Goal: Task Accomplishment & Management: Manage account settings

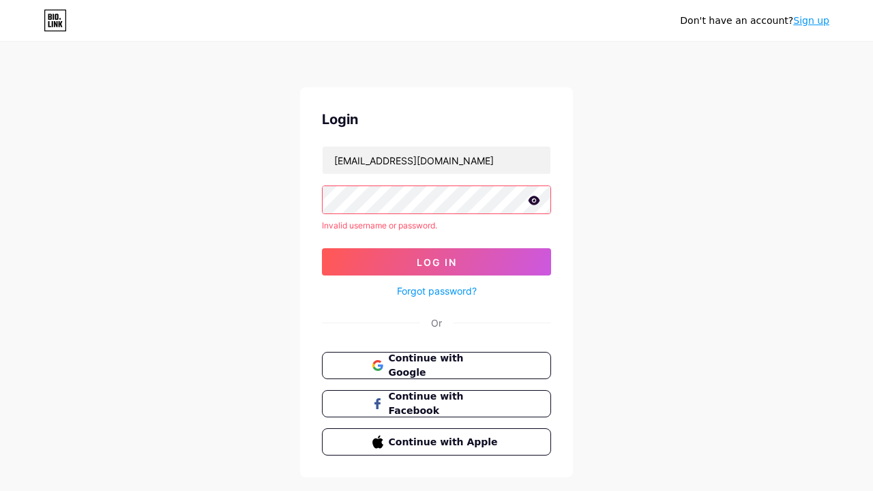
click at [532, 203] on icon at bounding box center [534, 200] width 12 height 9
click at [445, 286] on link "Forgot password?" at bounding box center [437, 291] width 80 height 14
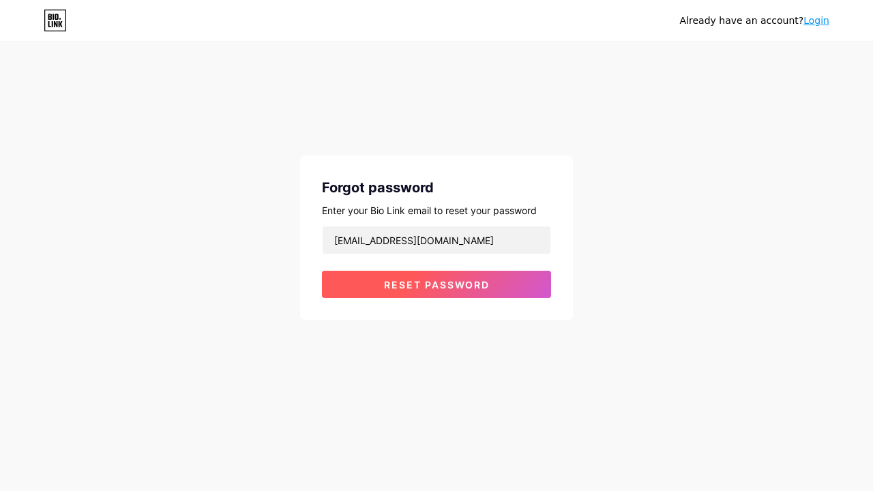
click at [436, 281] on span "Reset password" at bounding box center [437, 285] width 106 height 12
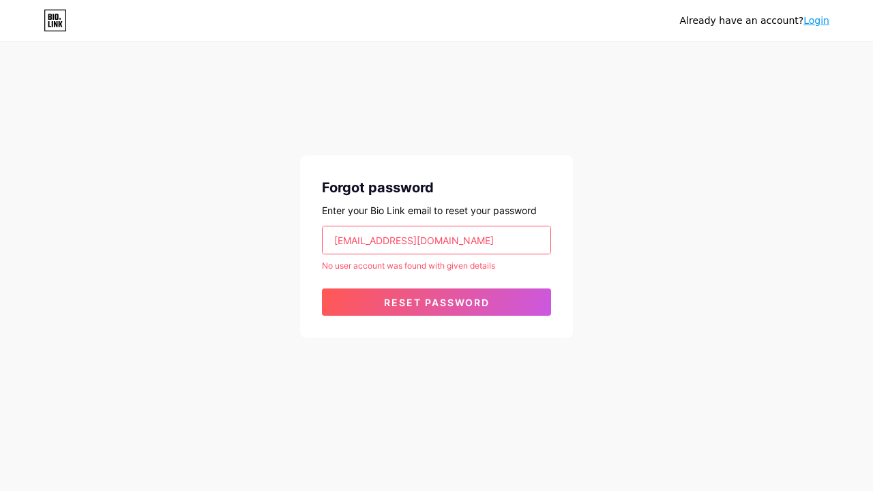
click at [458, 244] on input "eguzman03@gmail.com" at bounding box center [437, 239] width 228 height 27
drag, startPoint x: 469, startPoint y: 239, endPoint x: 254, endPoint y: 241, distance: 215.5
click at [254, 241] on div "Already have an account? Login Forgot password Enter your Bio Link email to res…" at bounding box center [436, 190] width 873 height 381
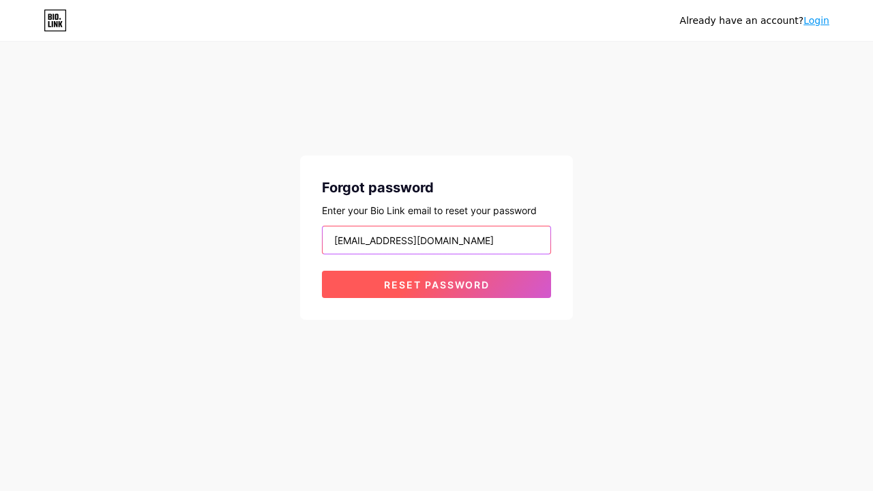
type input "eguzman@embadomjp.gob.do"
click at [391, 291] on button "Reset password" at bounding box center [436, 284] width 229 height 27
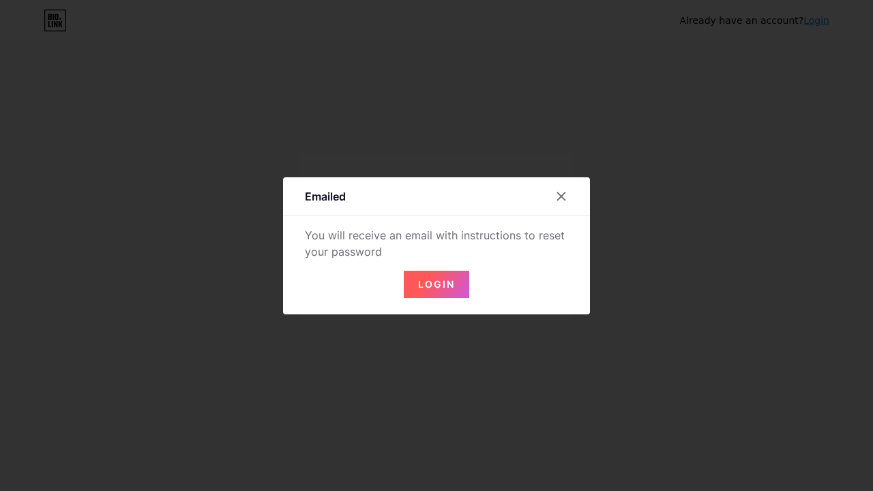
click at [444, 272] on button "Login" at bounding box center [436, 284] width 65 height 27
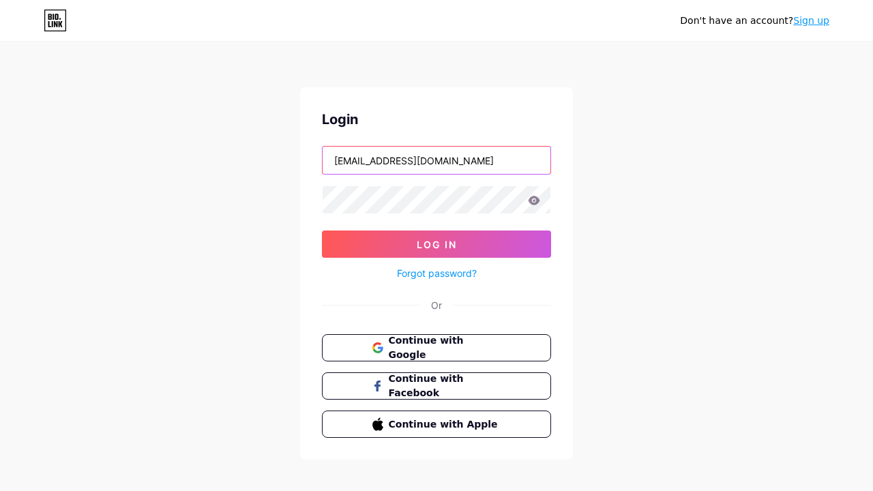
type input "eguzman@embadomjp.gob.do"
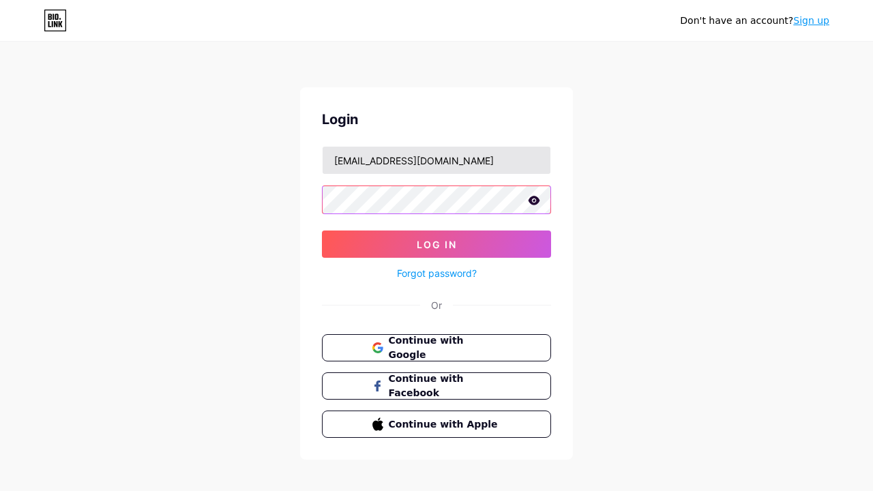
click at [436, 244] on button "Log In" at bounding box center [436, 243] width 229 height 27
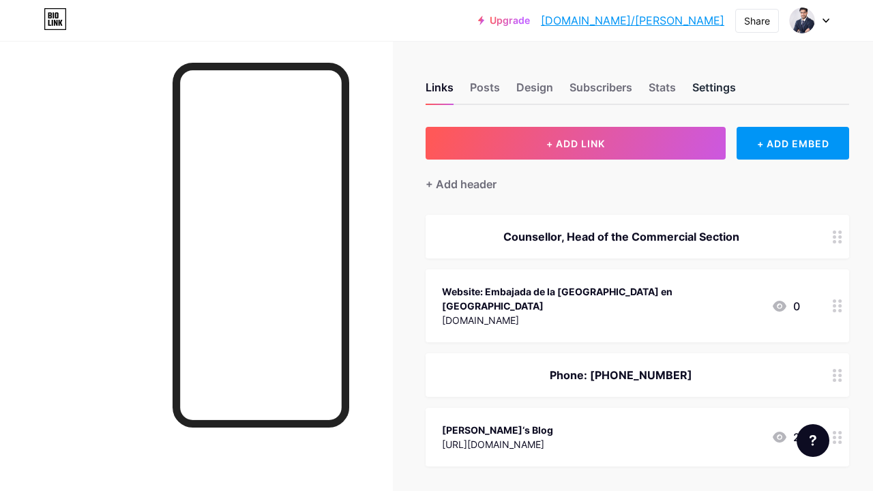
click at [713, 85] on div "Settings" at bounding box center [714, 91] width 44 height 25
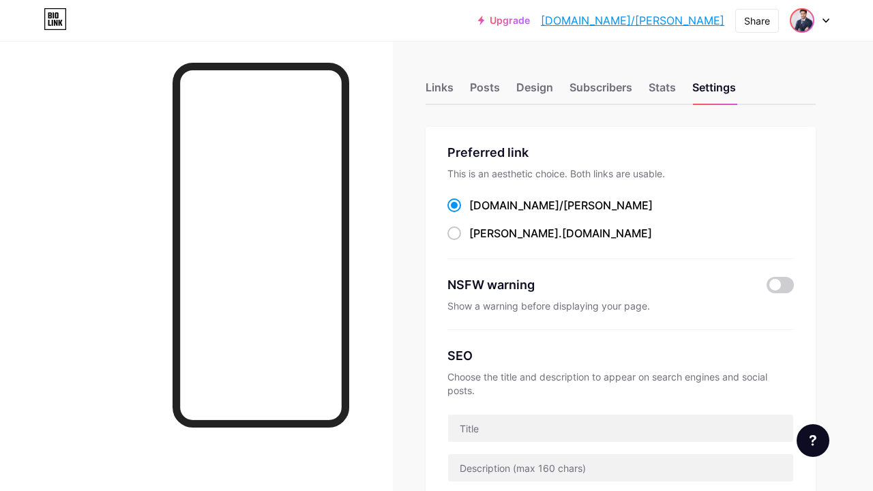
click at [803, 27] on img at bounding box center [802, 21] width 22 height 22
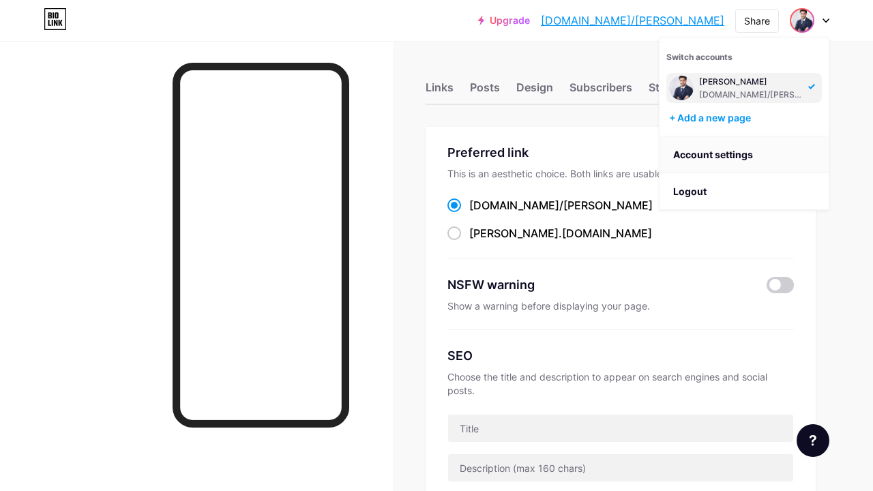
click at [705, 159] on link "Account settings" at bounding box center [743, 154] width 169 height 37
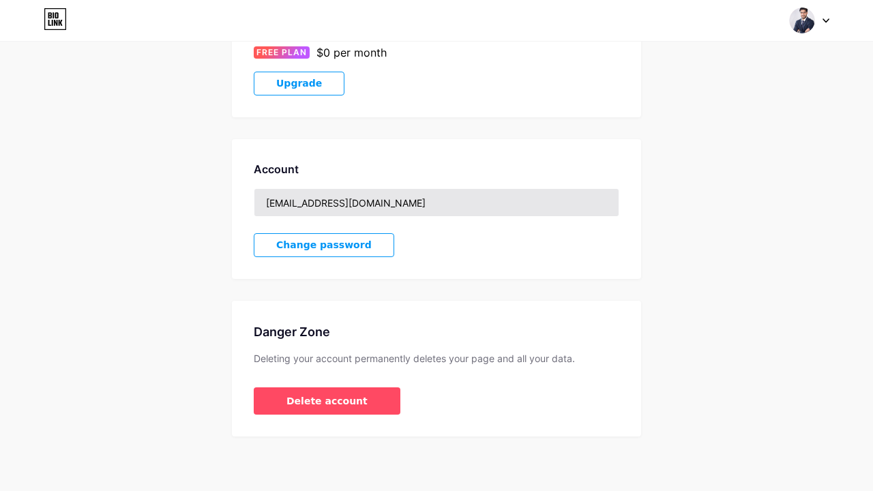
scroll to position [271, 0]
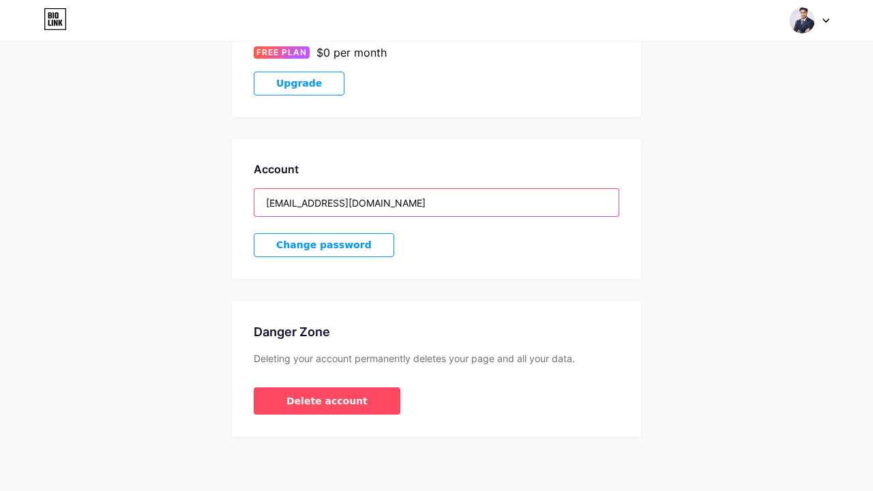
click at [410, 204] on input "eguzman@embadomjp.gob.do" at bounding box center [436, 202] width 364 height 27
drag, startPoint x: 423, startPoint y: 206, endPoint x: 222, endPoint y: 192, distance: 201.7
click at [222, 192] on div "Account Settings My pages Emmanuel Guzmán A. bio.link/emmanuelguzmana + Add a n…" at bounding box center [436, 113] width 873 height 645
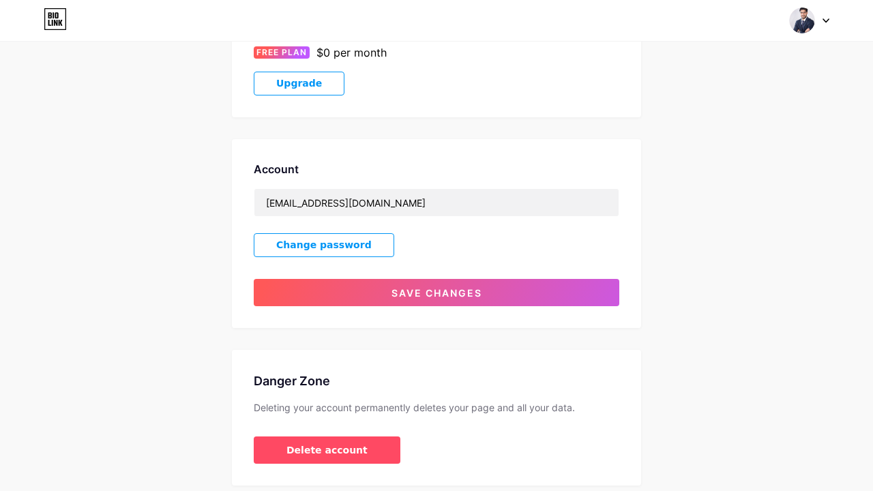
click at [207, 254] on div "Account Settings My pages Emmanuel Guzmán A. bio.link/emmanuelguzmana + Add a n…" at bounding box center [436, 138] width 873 height 694
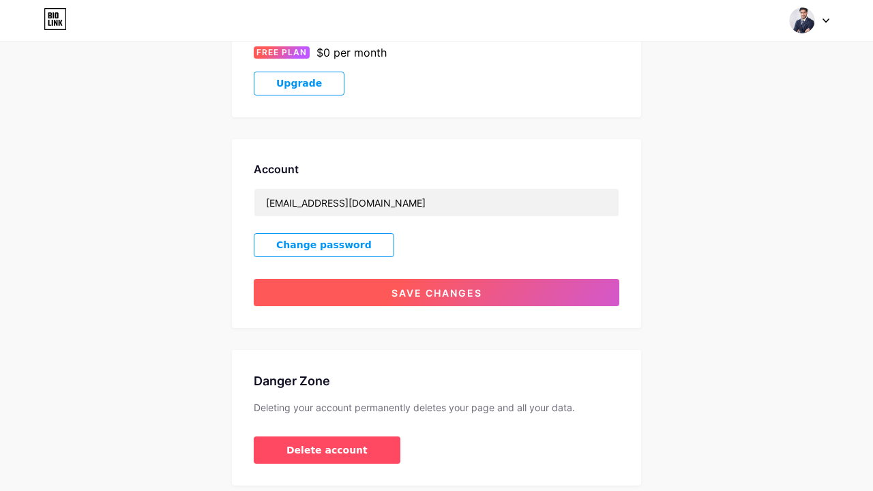
click at [361, 292] on button "Save changes" at bounding box center [436, 292] width 365 height 27
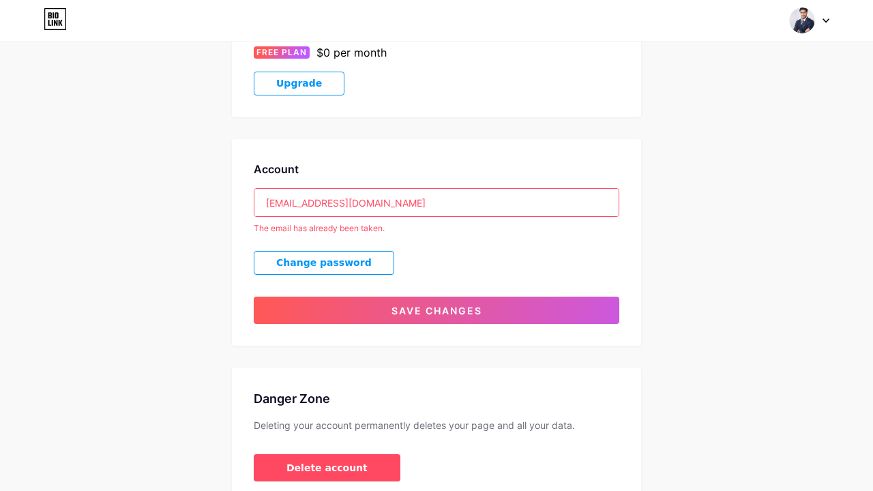
click at [385, 209] on input "eguzman03@gmail.com" at bounding box center [436, 202] width 364 height 27
drag, startPoint x: 394, startPoint y: 207, endPoint x: 129, endPoint y: 207, distance: 265.3
click at [129, 207] on div "Account Settings My pages Emmanuel Guzmán A. bio.link/emmanuelguzmana + Add a n…" at bounding box center [436, 147] width 873 height 712
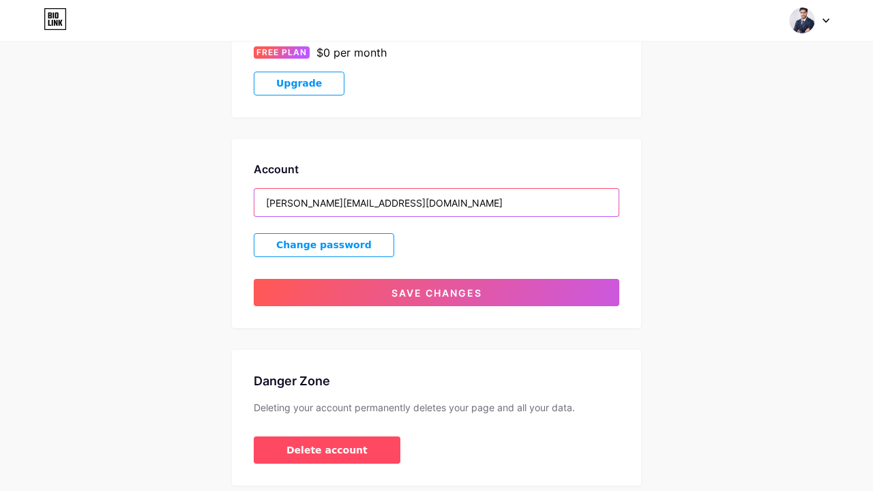
type input "[PERSON_NAME][EMAIL_ADDRESS][DOMAIN_NAME]"
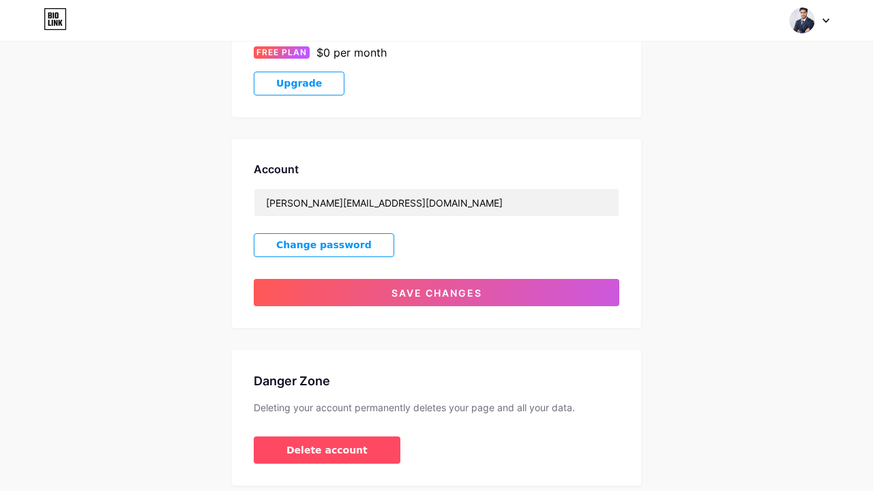
click at [314, 277] on div "Account emmanuelguzmana@icloud.com Change password Save changes" at bounding box center [436, 233] width 409 height 189
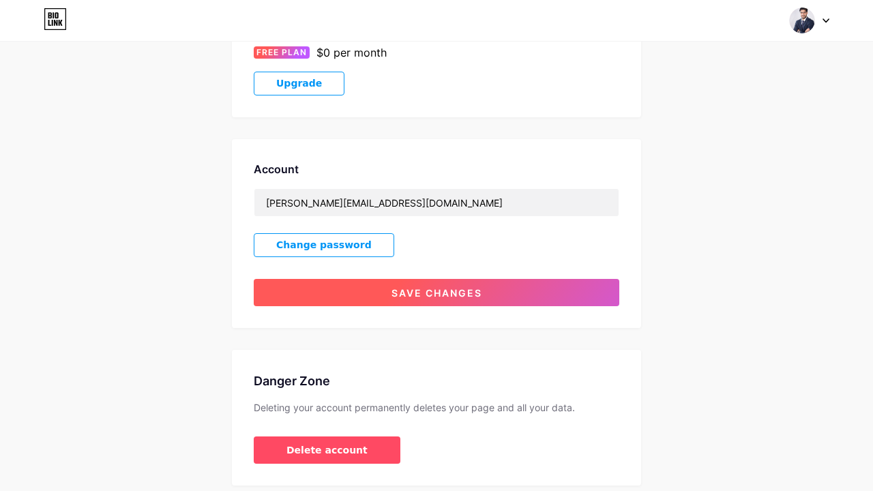
click at [318, 295] on button "Save changes" at bounding box center [436, 292] width 365 height 27
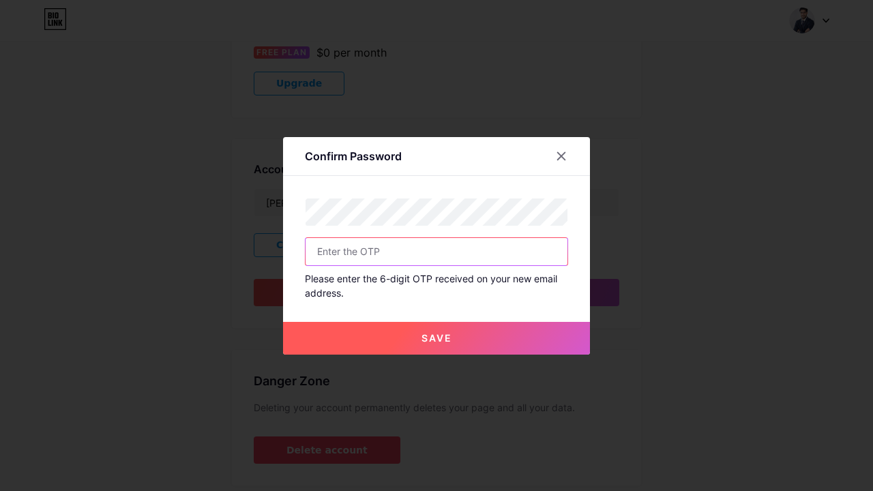
click at [402, 263] on input "text" at bounding box center [436, 251] width 262 height 27
click at [410, 260] on input "text" at bounding box center [436, 251] width 262 height 27
type input "845449"
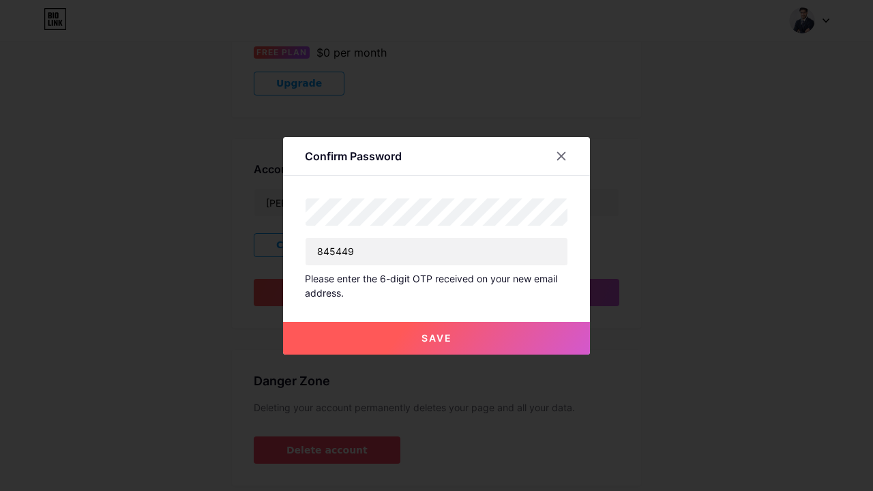
click at [421, 331] on button "Save" at bounding box center [436, 338] width 307 height 33
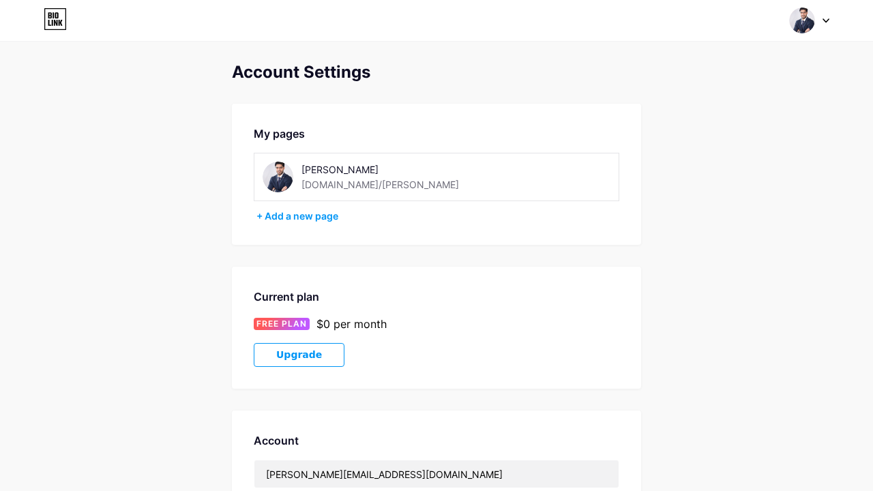
scroll to position [0, 0]
click at [798, 25] on img at bounding box center [802, 21] width 26 height 26
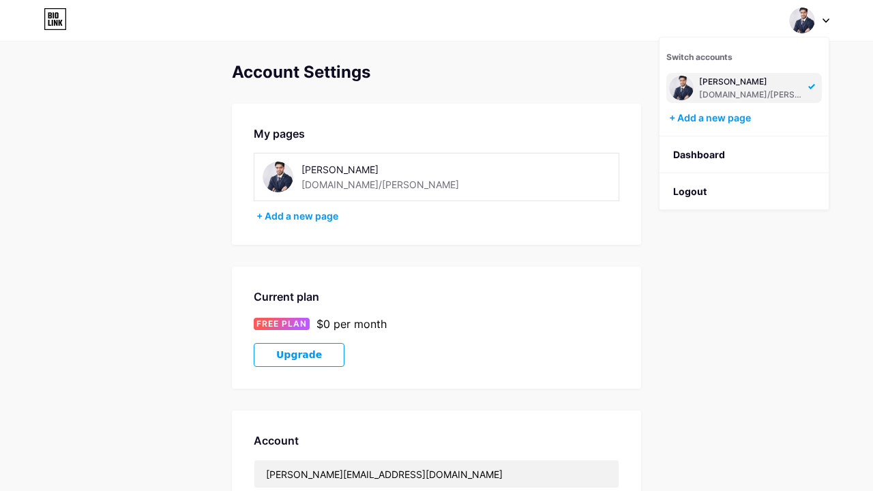
click at [719, 89] on div "[DOMAIN_NAME]/[PERSON_NAME]" at bounding box center [751, 94] width 105 height 11
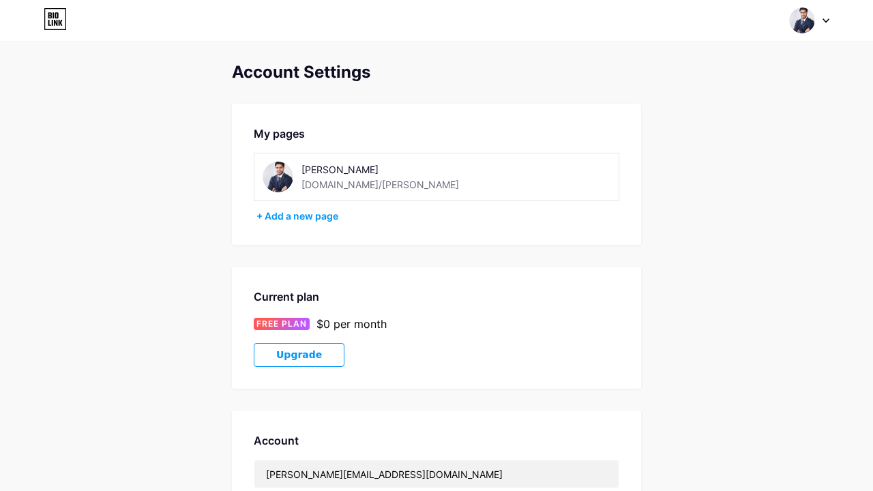
click at [816, 25] on div at bounding box center [810, 20] width 40 height 25
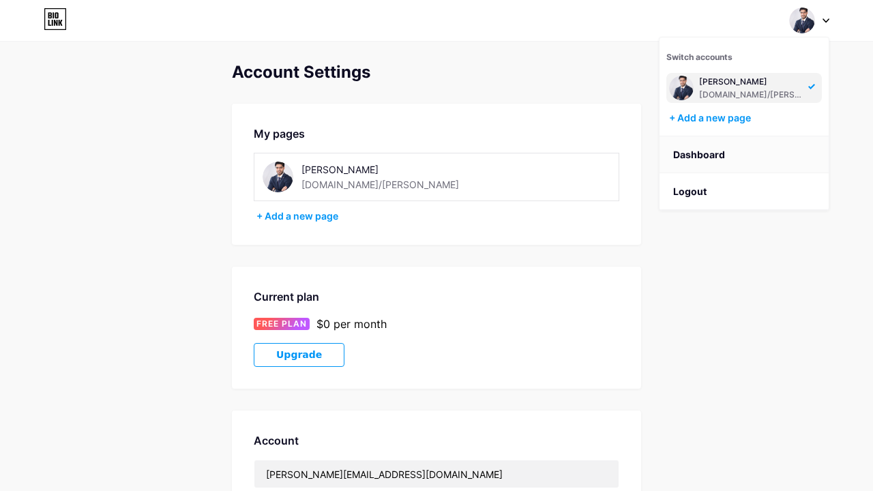
click at [716, 154] on link "Dashboard" at bounding box center [743, 154] width 169 height 37
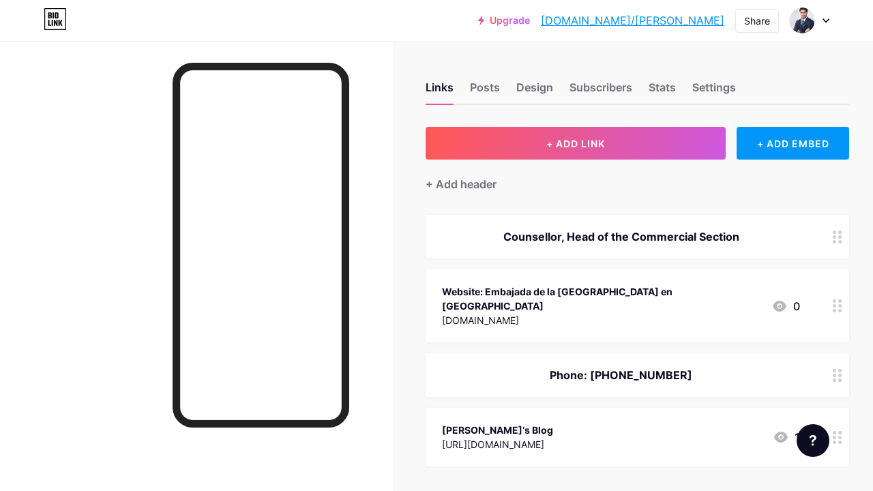
click at [635, 241] on div "Counsellor, Head of the Commercial Section" at bounding box center [621, 236] width 358 height 16
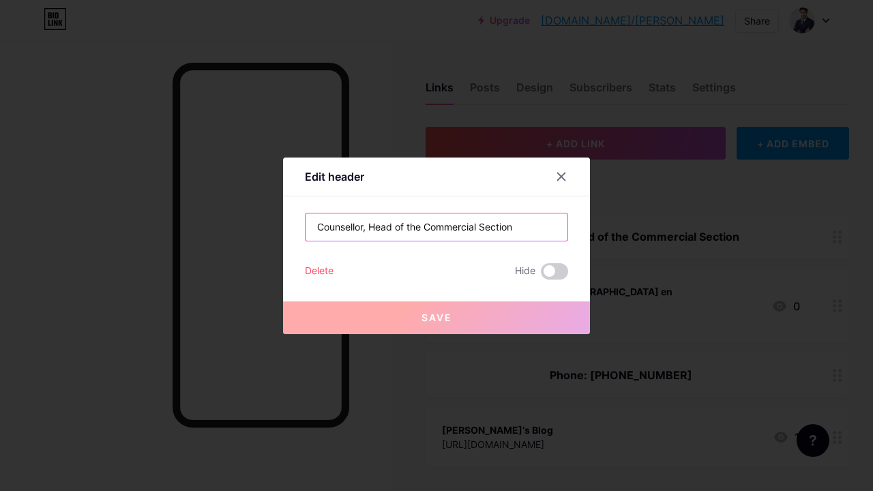
drag, startPoint x: 424, startPoint y: 230, endPoint x: 370, endPoint y: 228, distance: 54.6
click at [370, 228] on input "Counsellor, Head of the Commercial Section" at bounding box center [436, 226] width 262 height 27
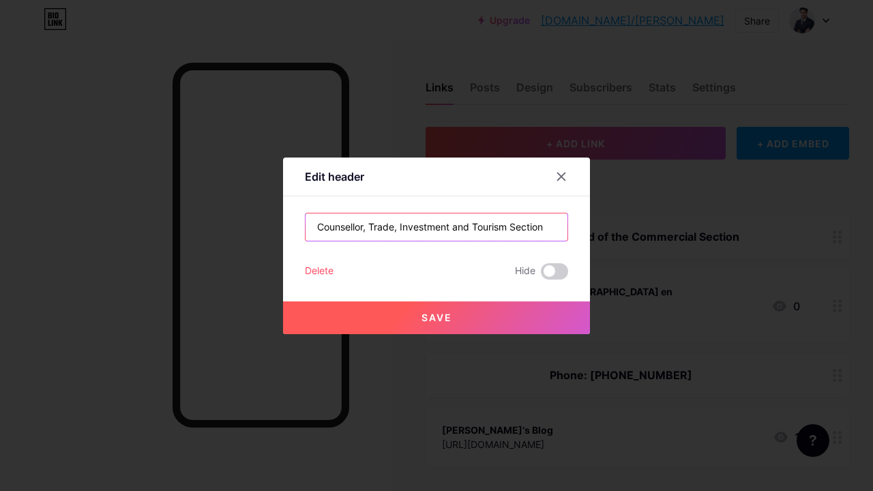
click at [368, 228] on input "Counsellor, Trade, Investment and Tourism Section" at bounding box center [436, 226] width 262 height 27
type input "Counsellor - Trade, Investment and Tourism Section"
click at [472, 325] on button "Save" at bounding box center [436, 317] width 307 height 33
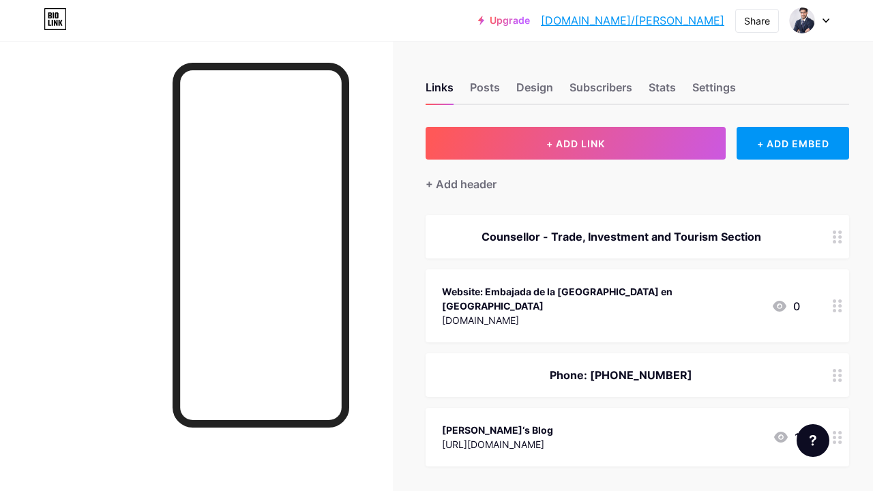
click at [831, 297] on div at bounding box center [837, 305] width 23 height 73
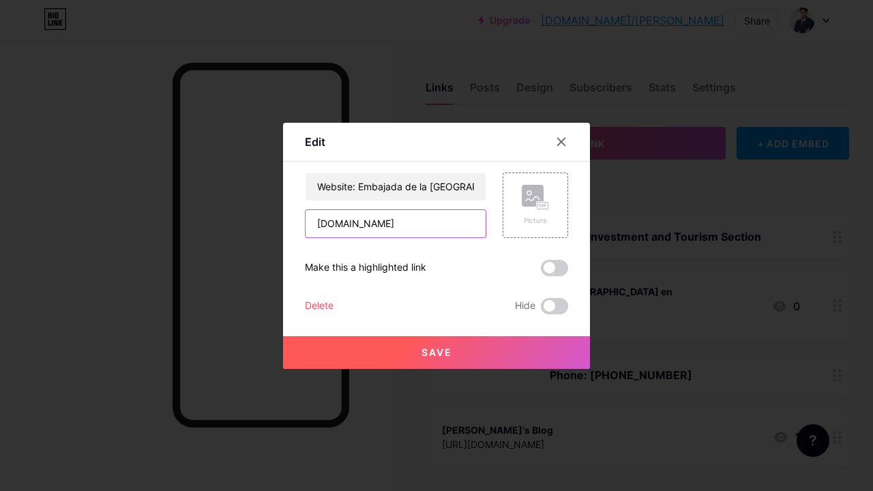
drag, startPoint x: 398, startPoint y: 222, endPoint x: 267, endPoint y: 214, distance: 131.8
click at [267, 214] on div "Edit Content YouTube Play YouTube video without leaving your page. ADD Vimeo Pl…" at bounding box center [436, 245] width 873 height 491
paste input "[URL]"
type input "[URL][DOMAIN_NAME]"
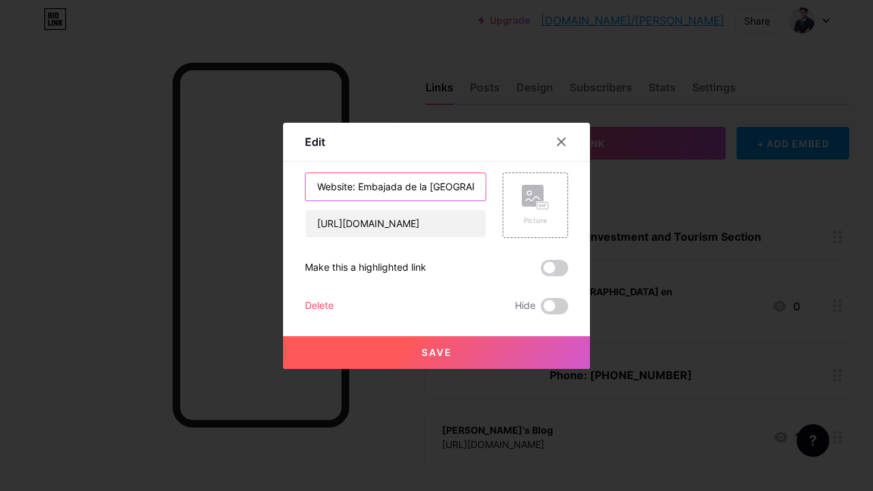
click at [468, 190] on input "Website: Embajada de la [GEOGRAPHIC_DATA] en [GEOGRAPHIC_DATA]" at bounding box center [395, 186] width 180 height 27
drag, startPoint x: 468, startPoint y: 190, endPoint x: 569, endPoint y: 192, distance: 100.3
click at [569, 192] on div "Edit Content YouTube Play YouTube video without leaving your page. ADD Vimeo Pl…" at bounding box center [436, 246] width 307 height 246
click at [460, 187] on input "Website: Embajada de la [GEOGRAPHIC_DATA] en [GEOGRAPHIC_DATA]" at bounding box center [395, 186] width 180 height 27
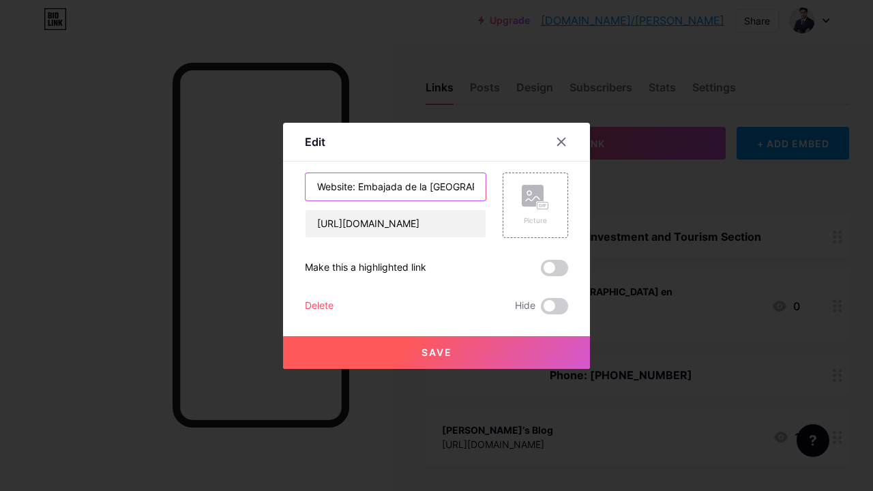
type input "Website: Embajada de la [GEOGRAPHIC_DATA] en el [GEOGRAPHIC_DATA]"
click at [429, 353] on span "Save" at bounding box center [436, 352] width 31 height 12
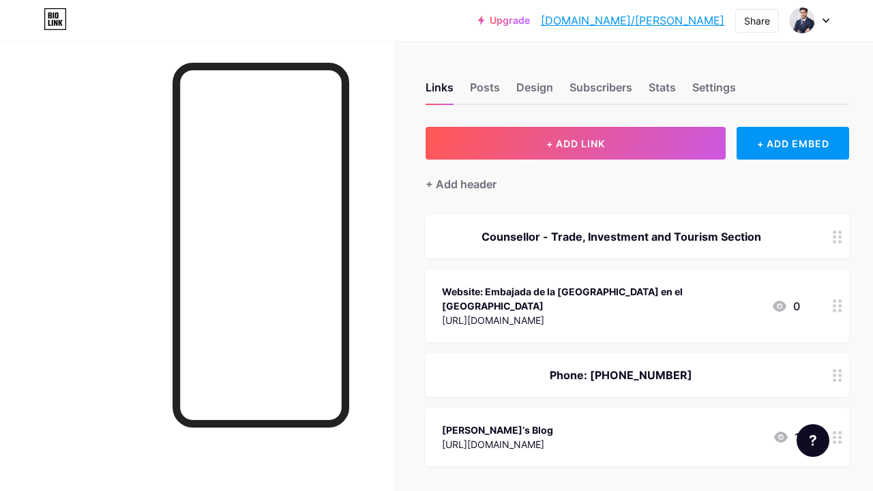
click at [728, 367] on div "Phone: [PHONE_NUMBER]" at bounding box center [621, 375] width 358 height 16
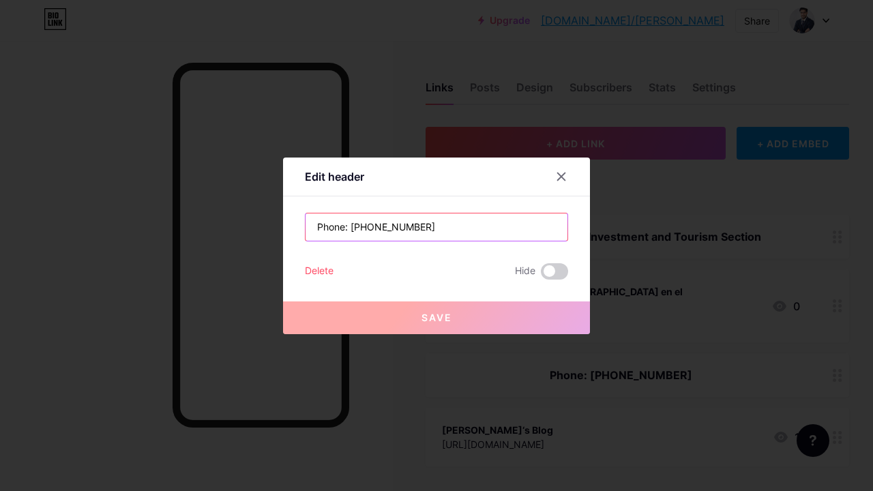
drag, startPoint x: 458, startPoint y: 228, endPoint x: 333, endPoint y: 228, distance: 124.8
click at [333, 228] on input "Phone: [PHONE_NUMBER]" at bounding box center [436, 226] width 262 height 27
click at [358, 226] on input "Phone: [PHONE_NUMBER]" at bounding box center [436, 226] width 262 height 27
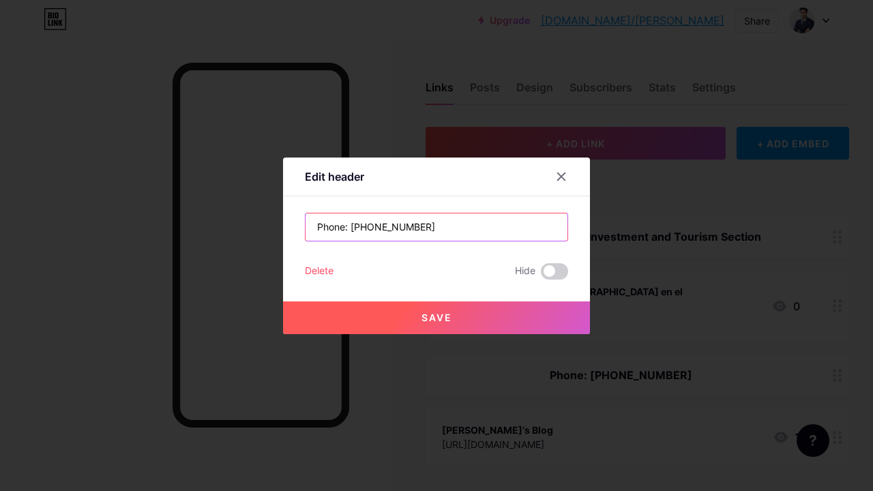
type input "Phone: [PHONE_NUMBER]"
click at [426, 316] on span "Save" at bounding box center [436, 318] width 31 height 12
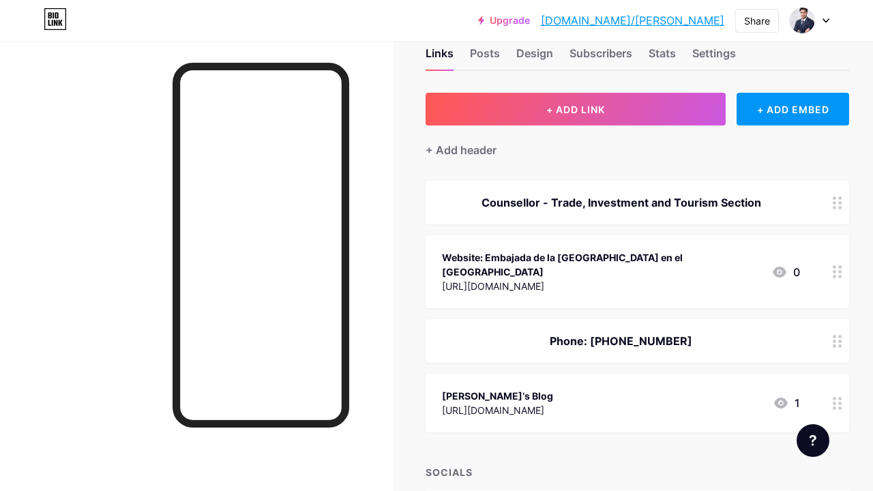
scroll to position [38, 0]
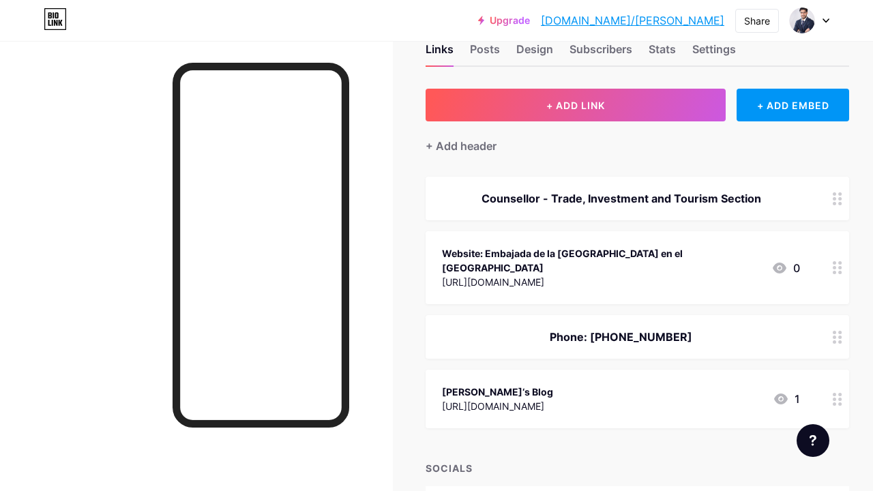
click at [783, 337] on div "Phone: [PHONE_NUMBER]" at bounding box center [621, 337] width 358 height 16
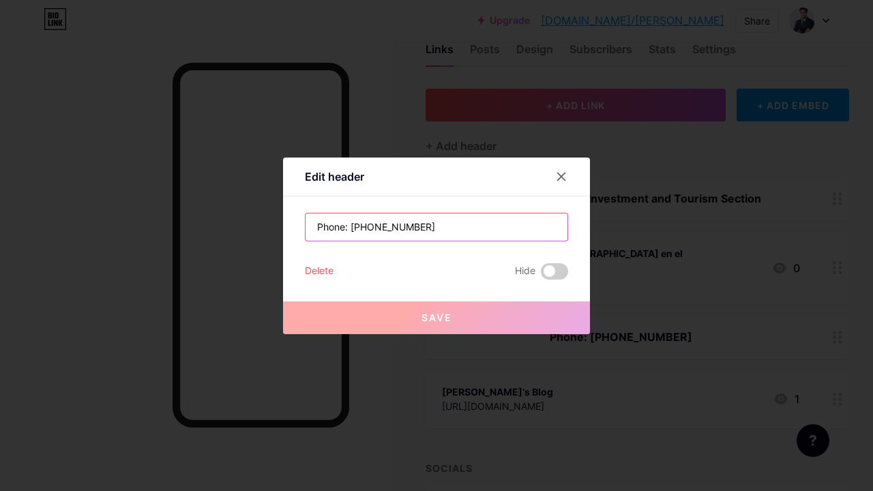
click at [377, 226] on input "Phone: [PHONE_NUMBER]" at bounding box center [436, 226] width 262 height 27
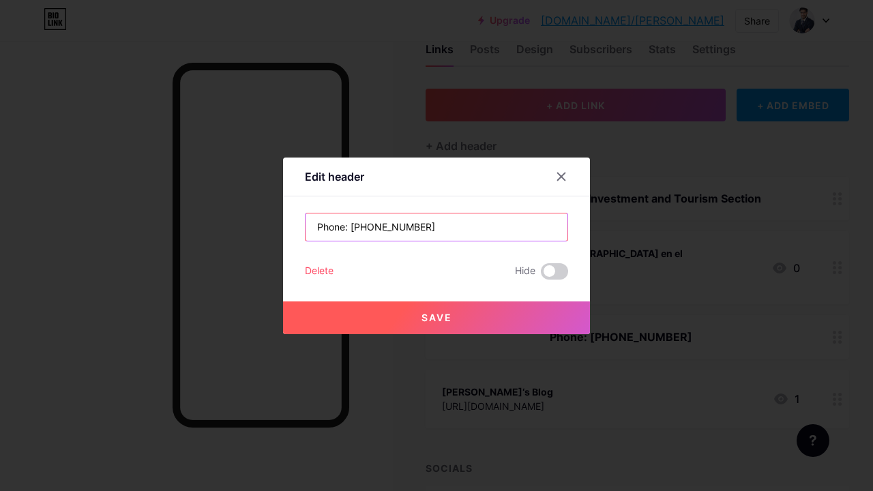
type input "Phone: [PHONE_NUMBER]"
click at [427, 312] on span "Save" at bounding box center [436, 318] width 31 height 12
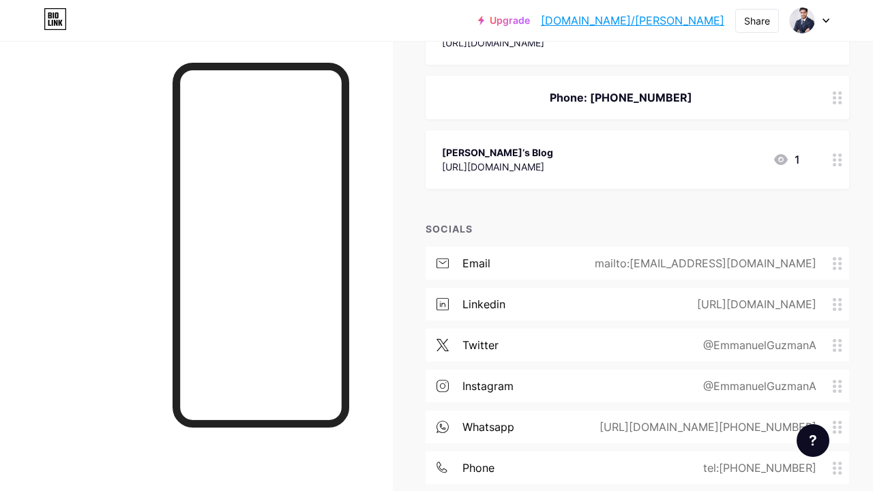
scroll to position [279, 0]
click at [788, 264] on div "mailto:[EMAIL_ADDRESS][DOMAIN_NAME]" at bounding box center [703, 262] width 260 height 16
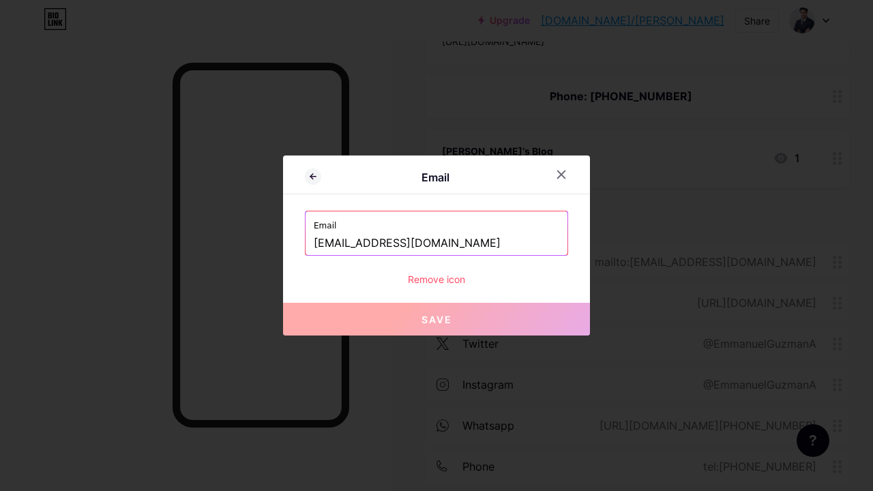
click at [320, 245] on input "[EMAIL_ADDRESS][DOMAIN_NAME]" at bounding box center [436, 243] width 245 height 23
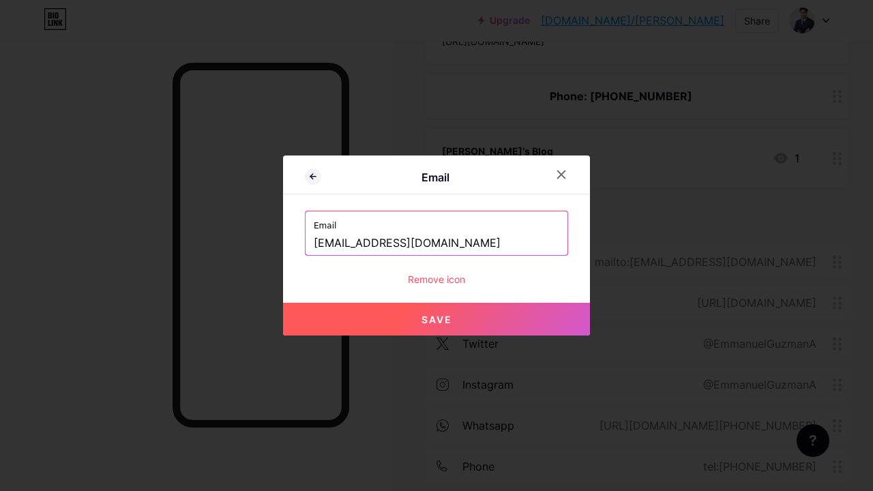
click at [433, 248] on input "[EMAIL_ADDRESS][DOMAIN_NAME]" at bounding box center [436, 243] width 245 height 23
click at [438, 246] on input "[EMAIL_ADDRESS][DOMAIN_NAME]" at bounding box center [436, 243] width 245 height 23
click at [473, 311] on button "Save" at bounding box center [436, 319] width 307 height 33
type input "mailto:[EMAIL_ADDRESS][DOMAIN_NAME]"
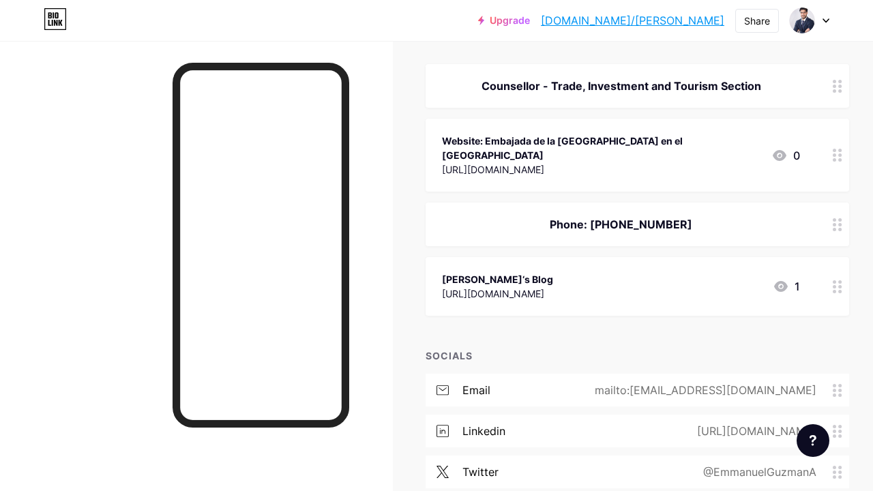
scroll to position [138, 0]
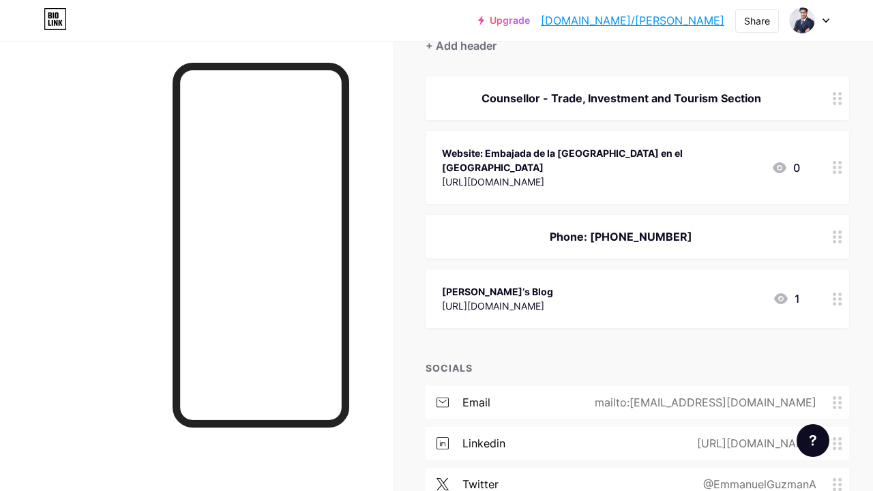
click at [657, 293] on div "[PERSON_NAME]‘s Blog [URL][DOMAIN_NAME] 1" at bounding box center [621, 298] width 358 height 31
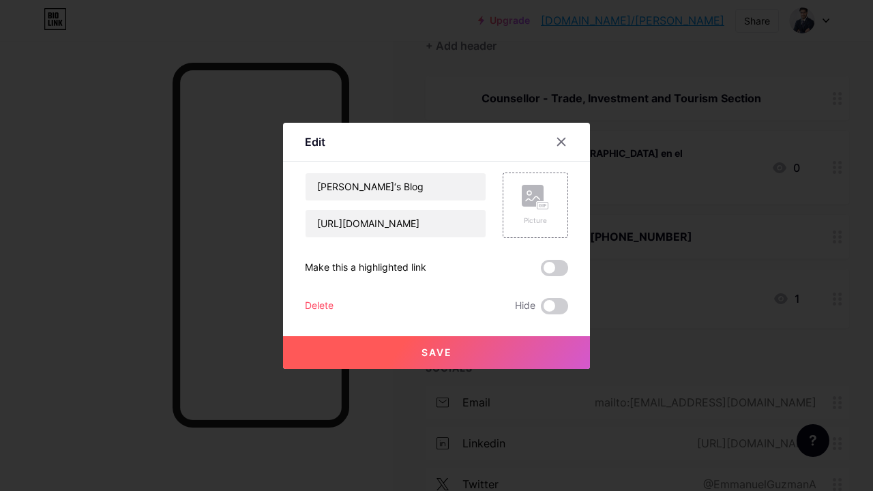
click at [563, 154] on div "Edit" at bounding box center [436, 146] width 307 height 32
click at [563, 147] on icon at bounding box center [561, 141] width 11 height 11
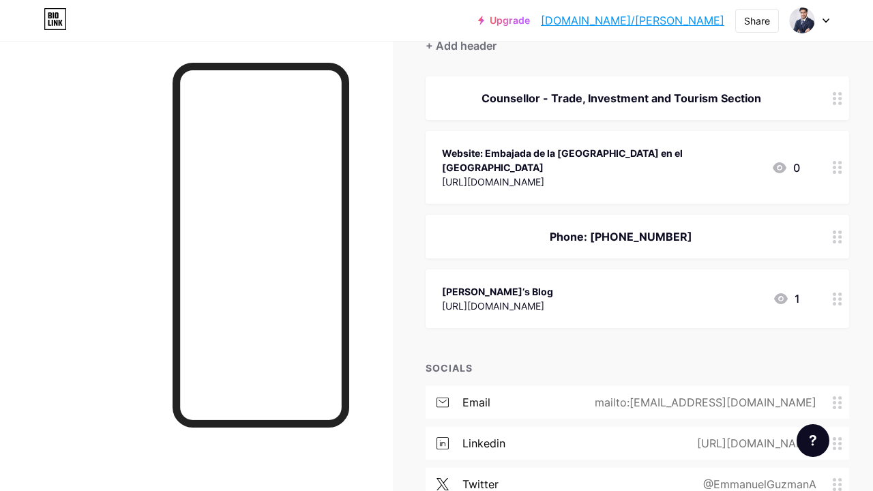
click at [638, 166] on div "Website: Embajada de la [GEOGRAPHIC_DATA] en el [GEOGRAPHIC_DATA]" at bounding box center [601, 160] width 318 height 29
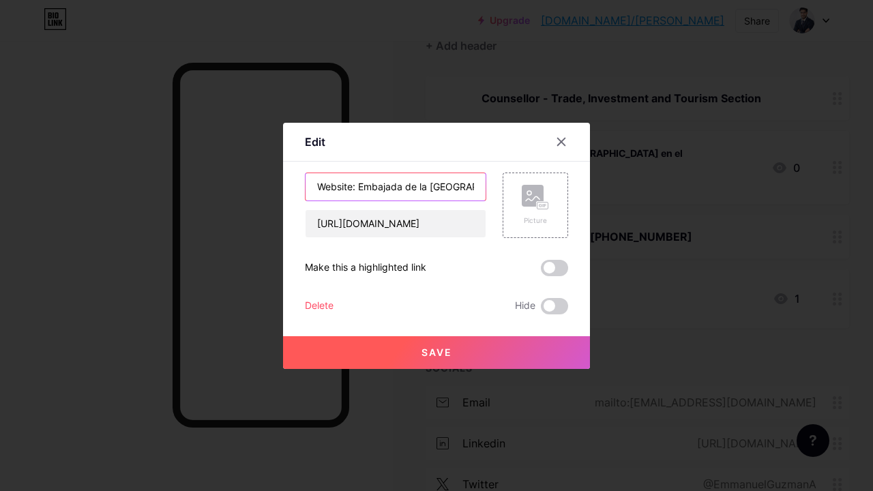
click at [438, 185] on input "Website: Embajada de la [GEOGRAPHIC_DATA] en el [GEOGRAPHIC_DATA]" at bounding box center [395, 186] width 180 height 27
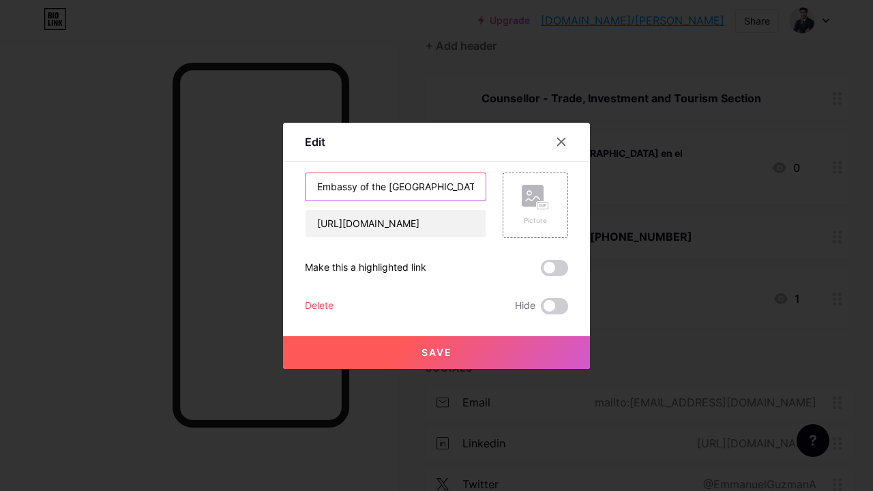
type input "Embassy of the [GEOGRAPHIC_DATA] in [GEOGRAPHIC_DATA]"
click at [442, 358] on button "Save" at bounding box center [436, 352] width 307 height 33
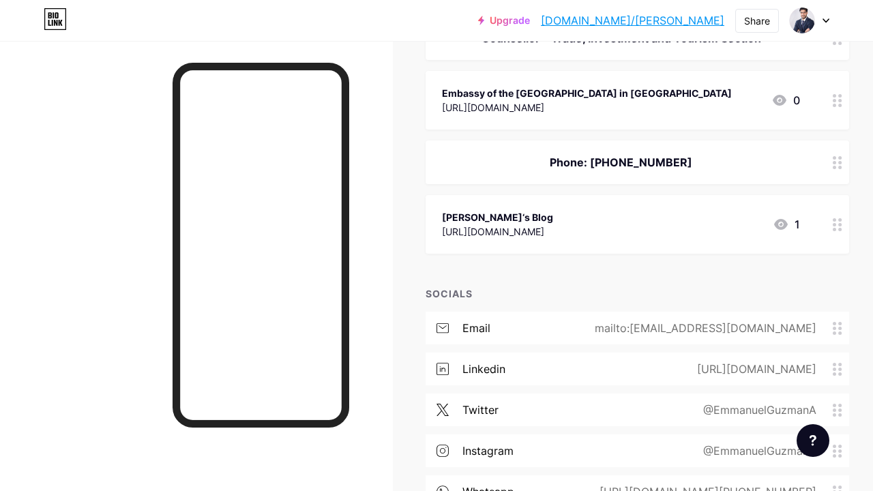
scroll to position [192, 0]
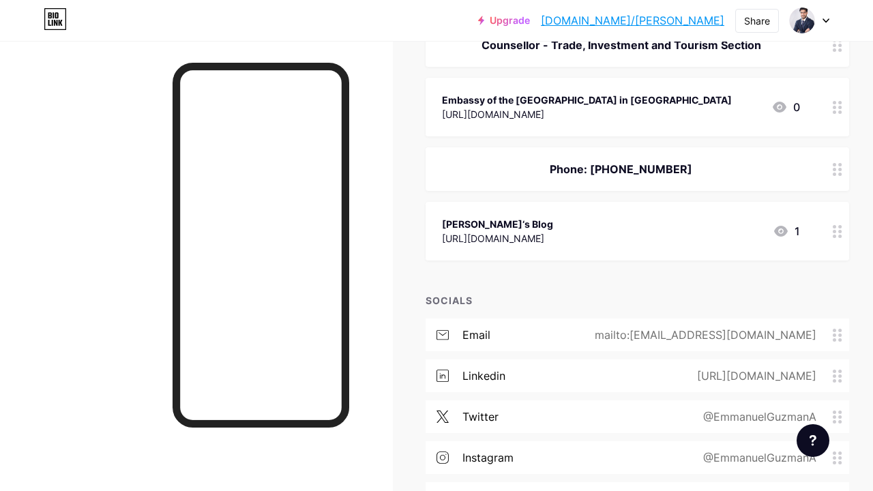
click at [631, 224] on div "[PERSON_NAME]‘s Blog [URL][DOMAIN_NAME] 1" at bounding box center [621, 230] width 358 height 31
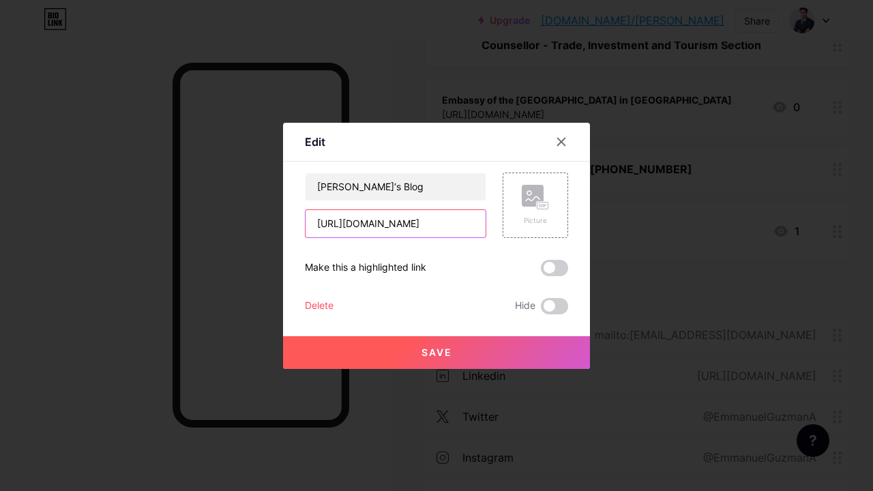
click at [427, 220] on input "[URL][DOMAIN_NAME]" at bounding box center [395, 223] width 180 height 27
click at [435, 222] on input "[URL][DOMAIN_NAME]" at bounding box center [395, 223] width 180 height 27
click at [419, 359] on button "Save" at bounding box center [436, 352] width 307 height 33
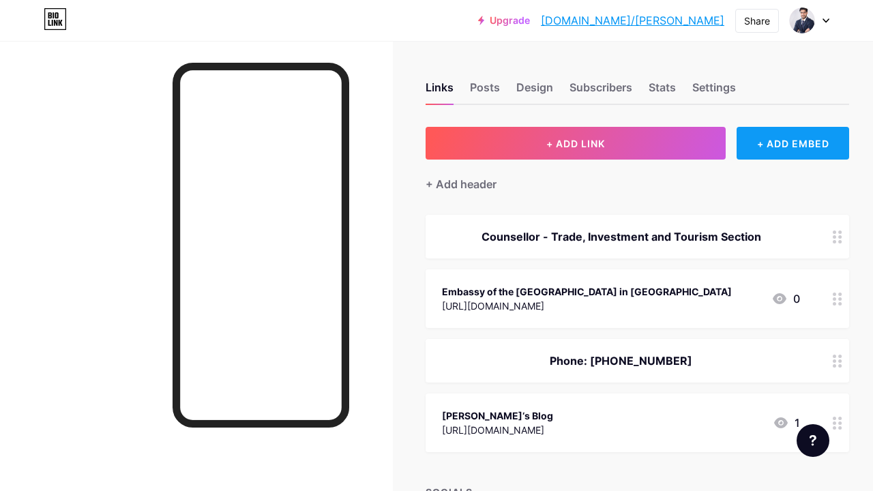
scroll to position [0, 0]
click at [477, 87] on div "Posts" at bounding box center [485, 91] width 30 height 25
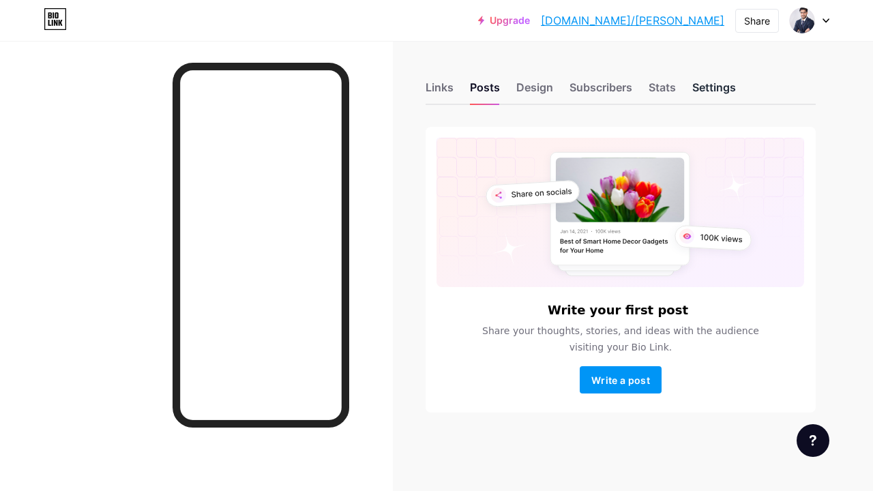
click at [701, 87] on div "Settings" at bounding box center [714, 91] width 44 height 25
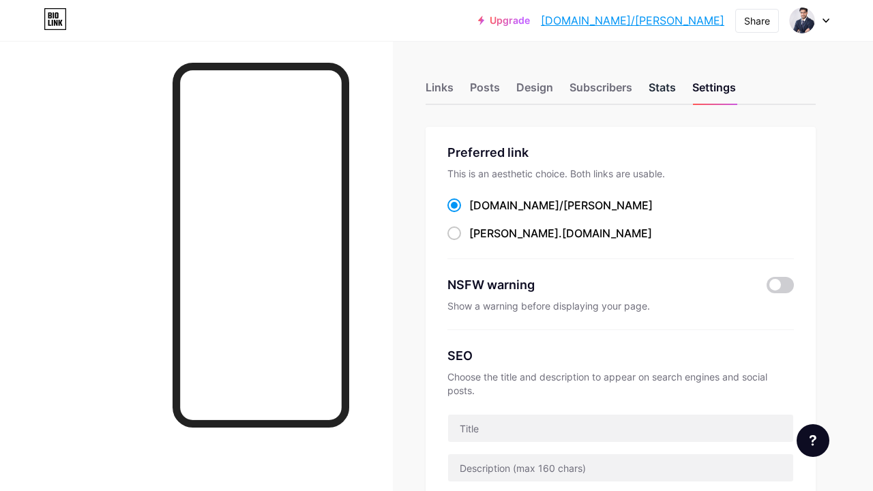
click at [657, 91] on div "Stats" at bounding box center [661, 91] width 27 height 25
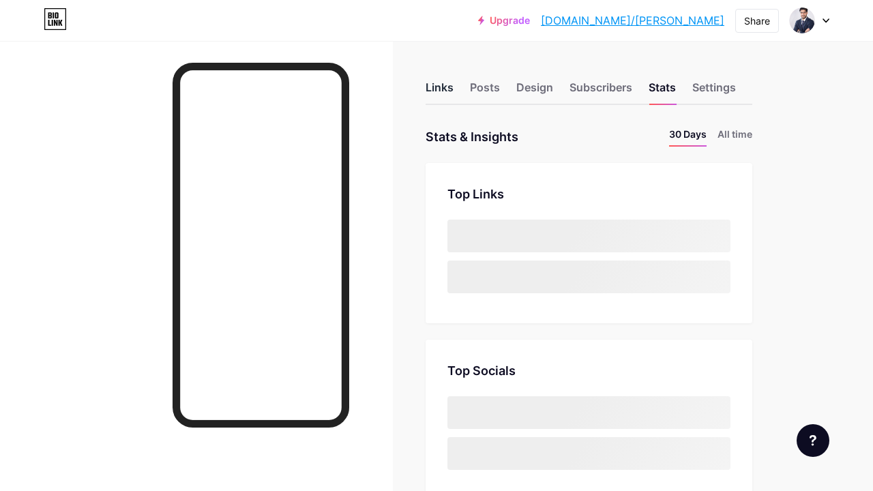
click at [431, 83] on div "Links" at bounding box center [439, 91] width 28 height 25
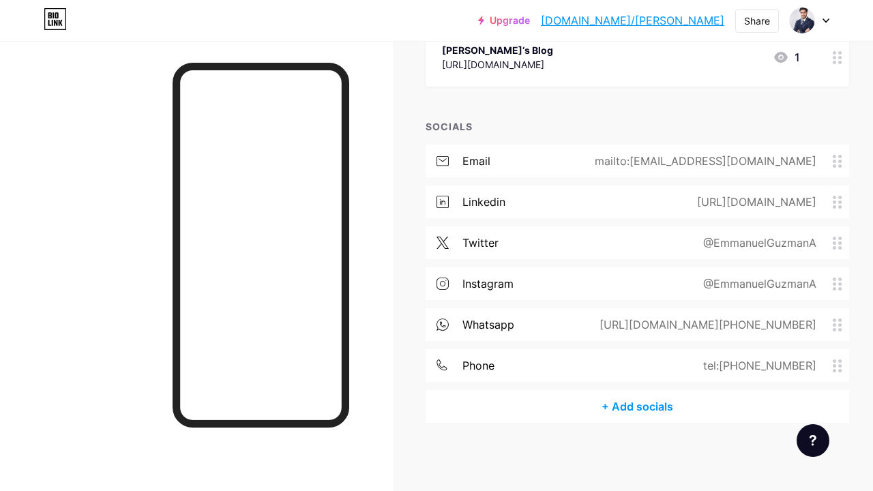
scroll to position [365, 0]
click at [824, 10] on div at bounding box center [810, 20] width 40 height 25
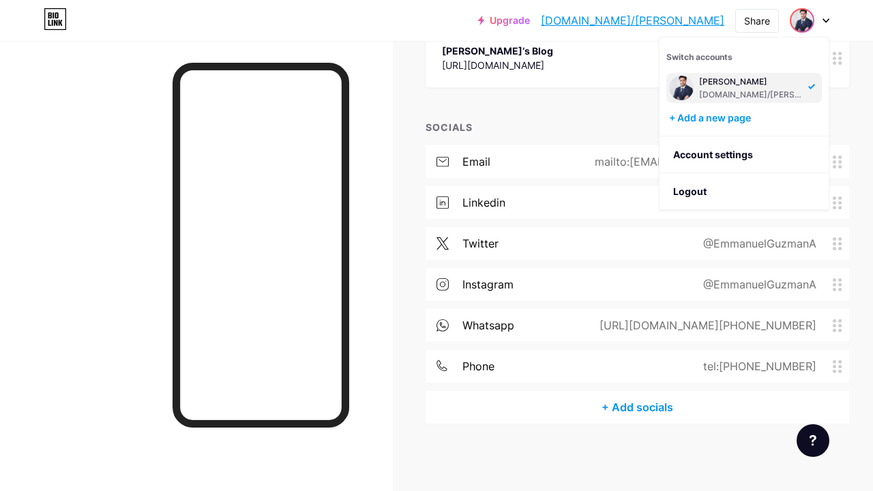
click at [736, 77] on div "[PERSON_NAME]" at bounding box center [751, 81] width 105 height 11
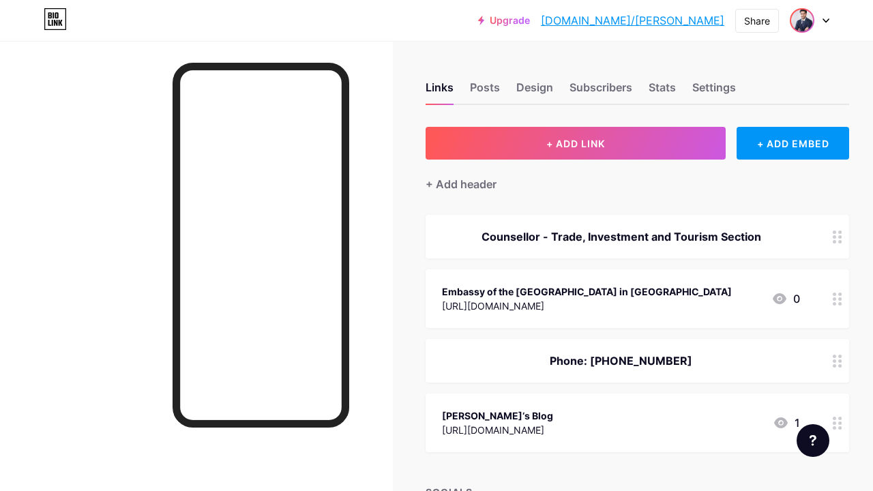
click at [808, 28] on img at bounding box center [802, 21] width 22 height 22
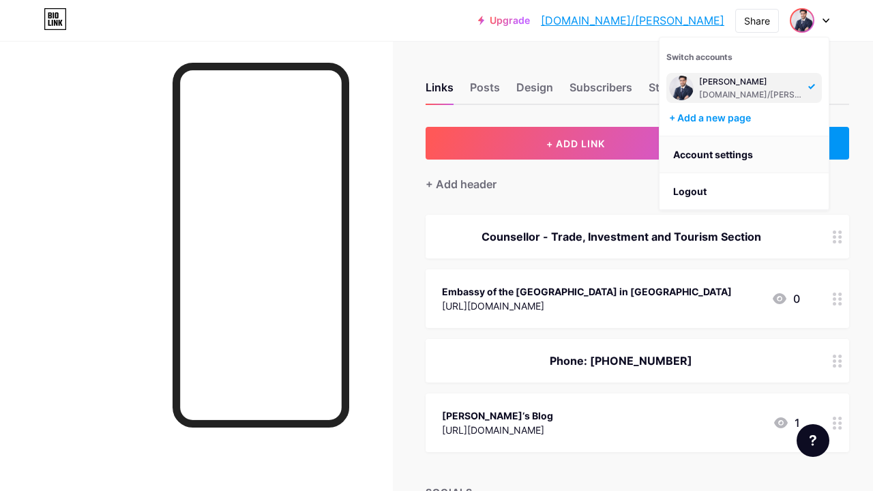
click at [701, 147] on link "Account settings" at bounding box center [743, 154] width 169 height 37
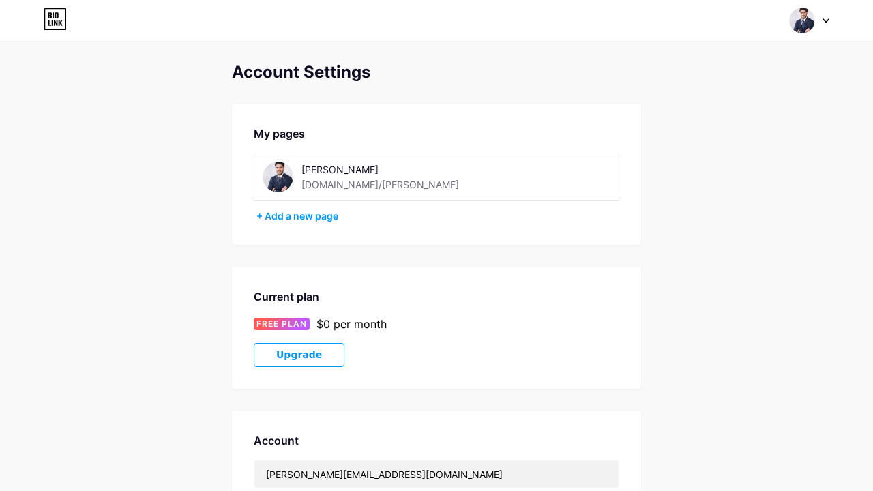
click at [797, 31] on img at bounding box center [802, 21] width 26 height 26
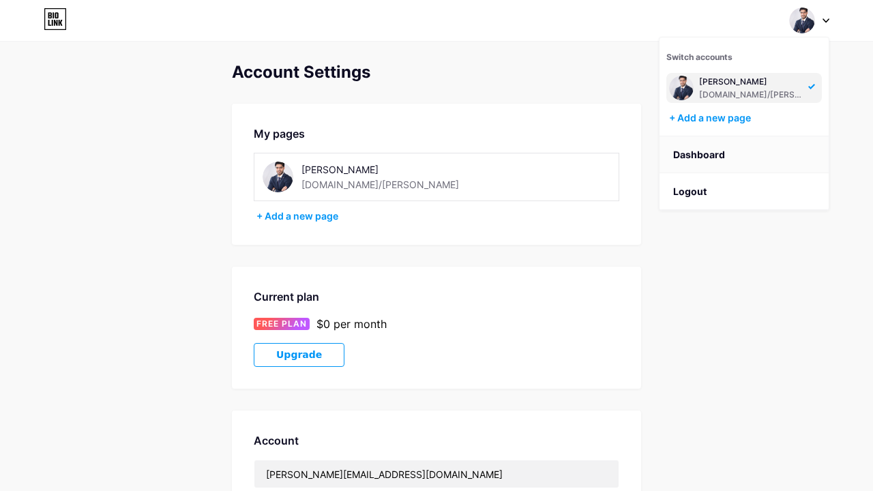
click at [698, 155] on link "Dashboard" at bounding box center [743, 154] width 169 height 37
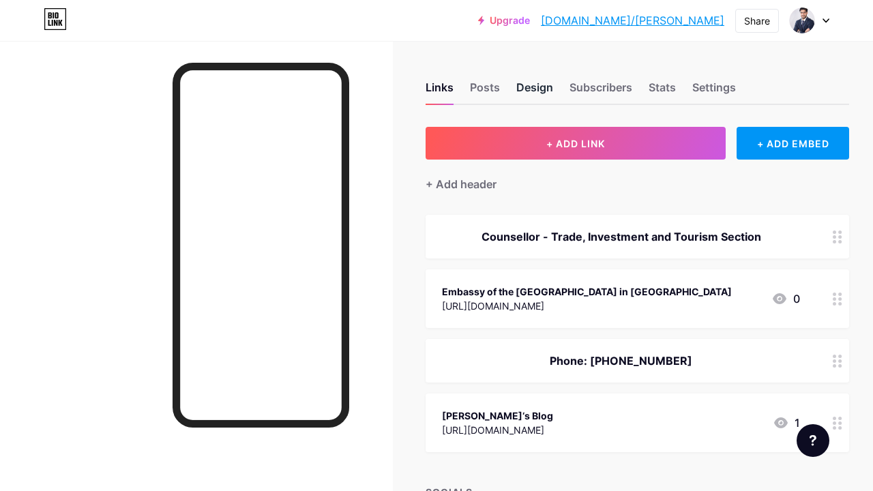
click at [519, 86] on div "Design" at bounding box center [534, 91] width 37 height 25
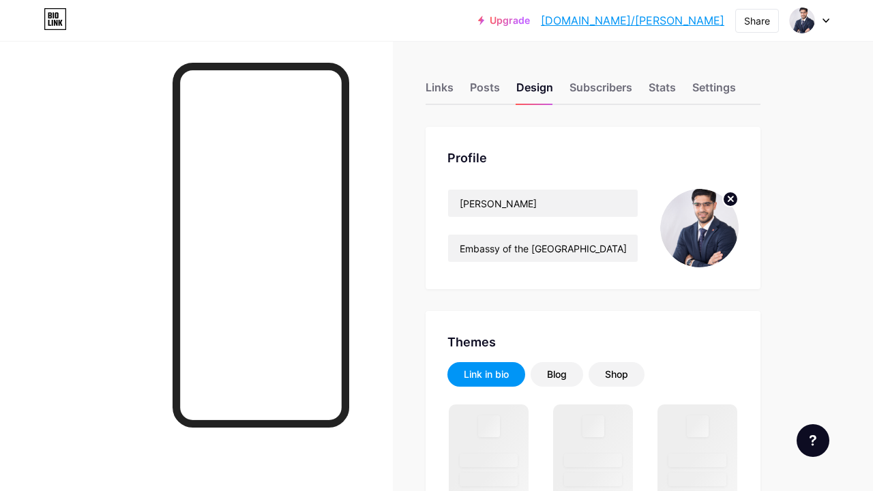
click at [712, 209] on img at bounding box center [699, 228] width 78 height 78
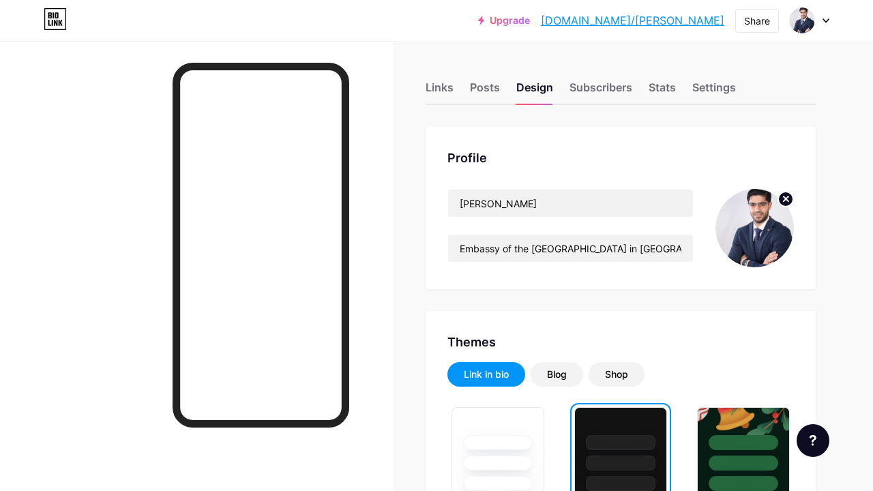
click at [751, 239] on img at bounding box center [754, 228] width 78 height 78
click at [668, 247] on input "Embassy of the Dominican Republic in Japan" at bounding box center [570, 248] width 245 height 27
click at [648, 251] on input "Embassy of the Dominican Republic in Japan" at bounding box center [570, 248] width 245 height 27
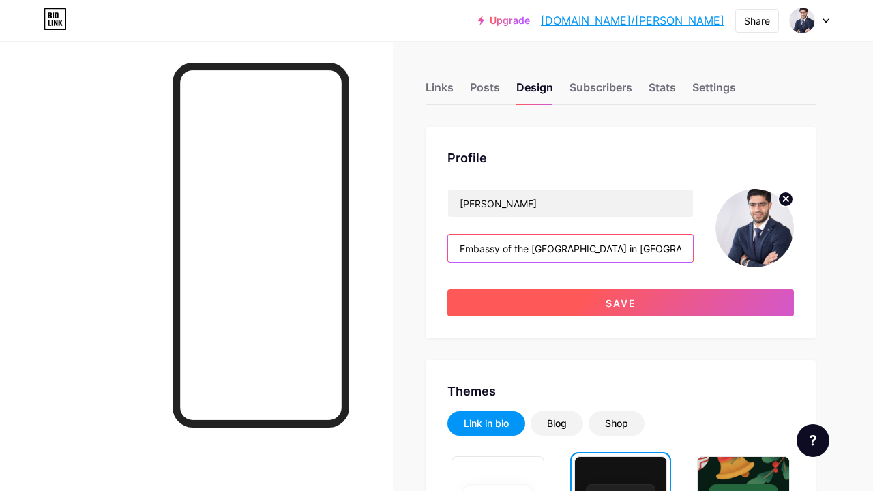
type input "Embassy of the [GEOGRAPHIC_DATA] in [GEOGRAPHIC_DATA]"
click at [639, 297] on button "Save" at bounding box center [620, 302] width 346 height 27
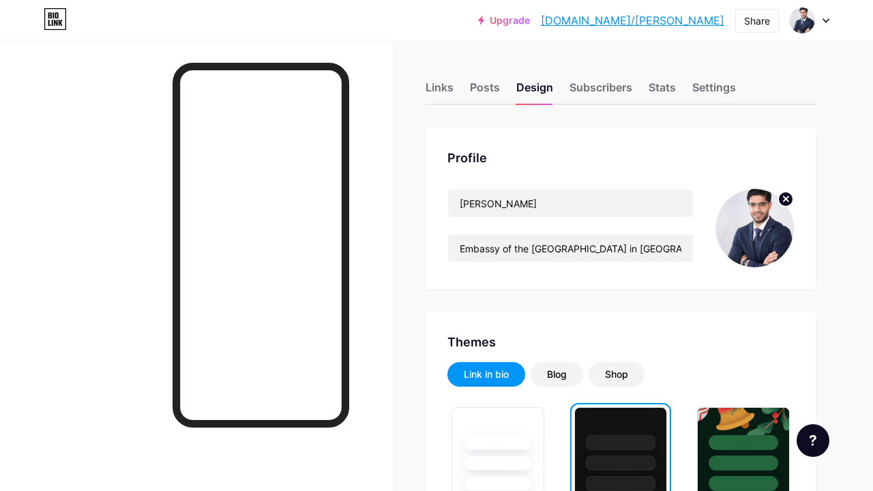
click at [786, 196] on circle at bounding box center [785, 199] width 15 height 15
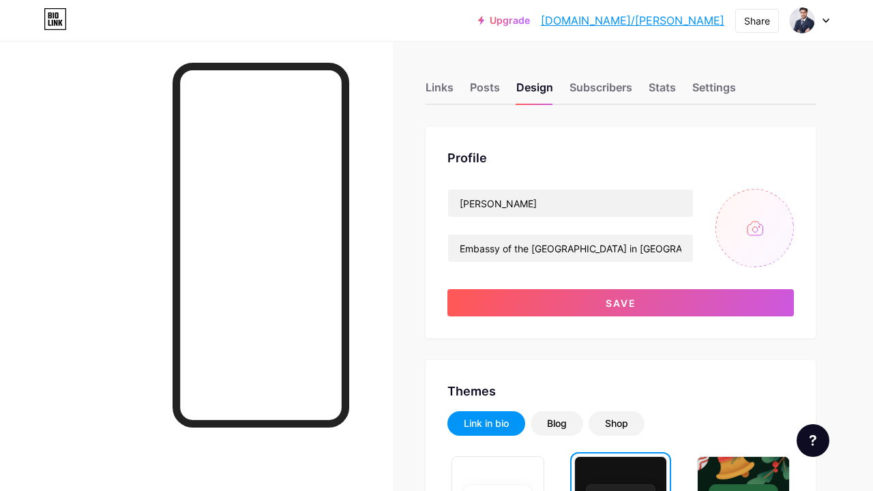
click at [731, 233] on input "file" at bounding box center [754, 228] width 78 height 78
type input "C:\fakepath\M4_04393.jpeg"
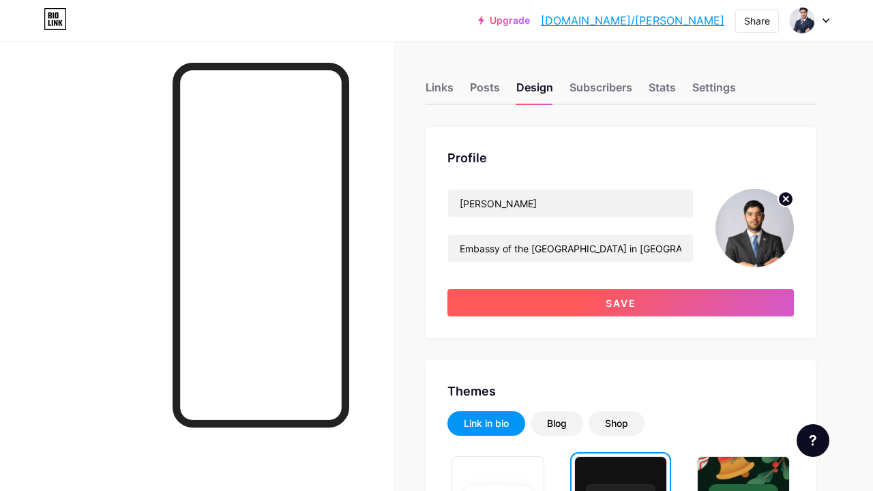
click at [700, 301] on button "Save" at bounding box center [620, 302] width 346 height 27
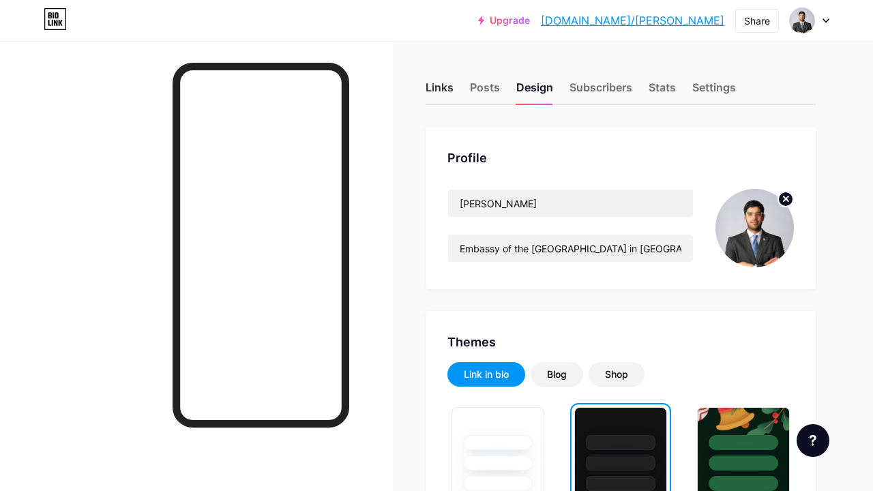
click at [446, 87] on div "Links" at bounding box center [439, 91] width 28 height 25
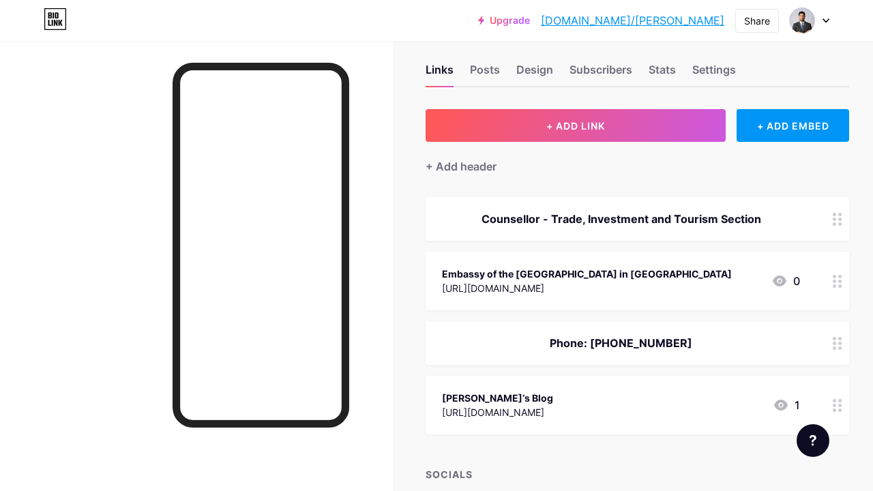
scroll to position [22, 0]
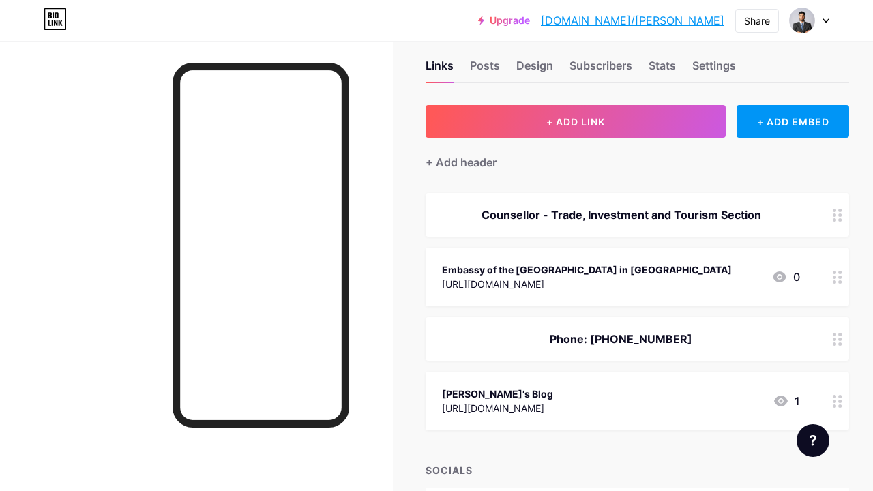
click at [651, 268] on div "Embassy of the [GEOGRAPHIC_DATA] in [GEOGRAPHIC_DATA]" at bounding box center [587, 270] width 290 height 14
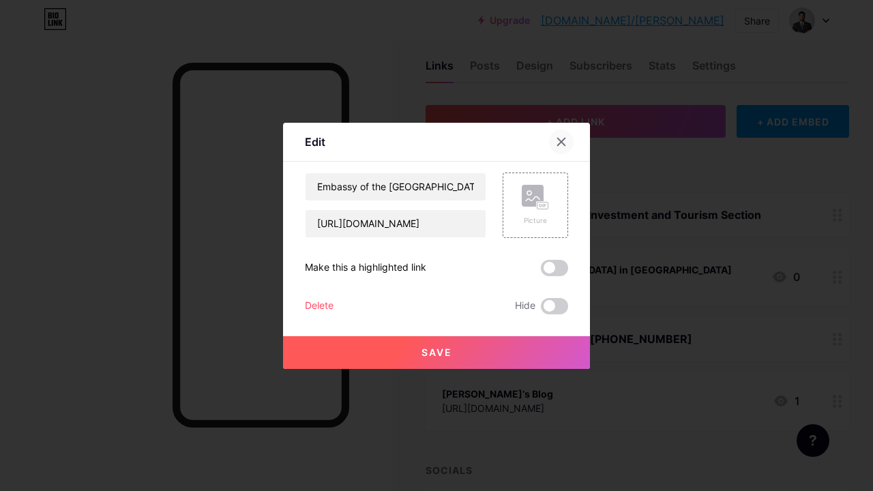
click at [564, 145] on icon at bounding box center [562, 142] width 8 height 8
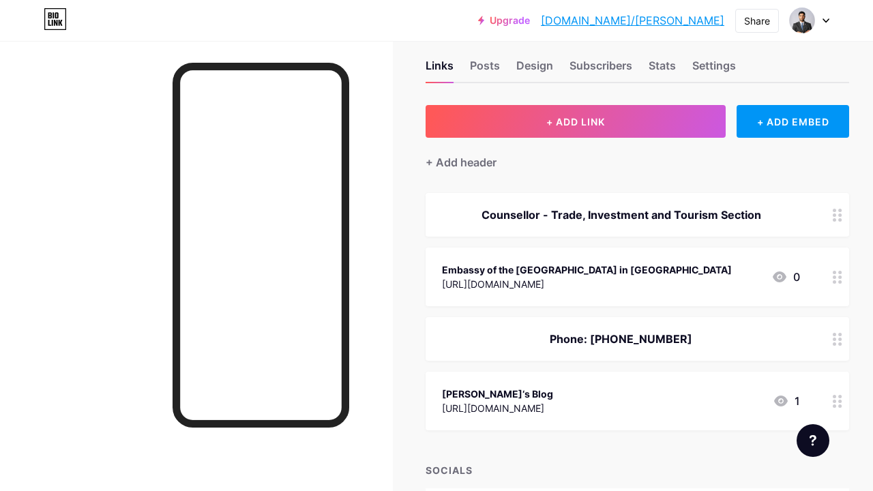
click at [639, 227] on div "Counsellor - Trade, Investment and Tourism Section" at bounding box center [636, 215] width 423 height 44
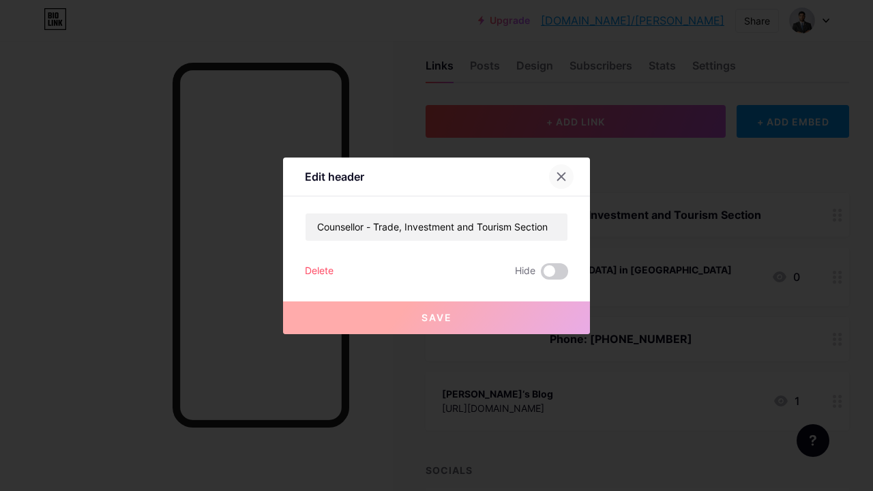
click at [568, 179] on div at bounding box center [561, 176] width 25 height 25
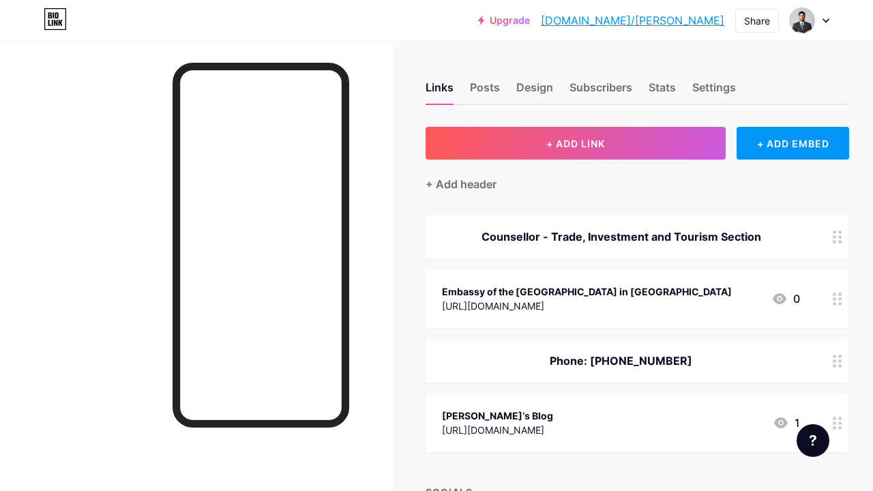
scroll to position [0, 0]
click at [533, 84] on div "Design" at bounding box center [534, 91] width 37 height 25
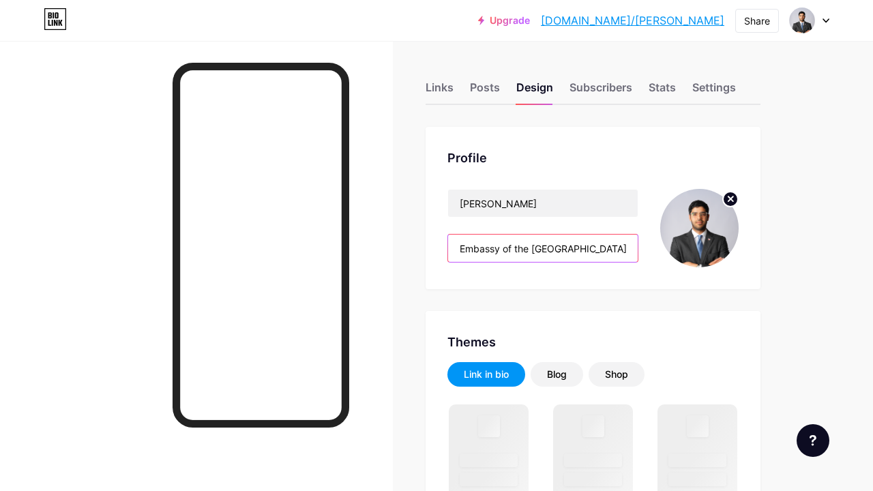
click at [559, 255] on input "Embassy of the [GEOGRAPHIC_DATA] in [GEOGRAPHIC_DATA]" at bounding box center [543, 248] width 190 height 27
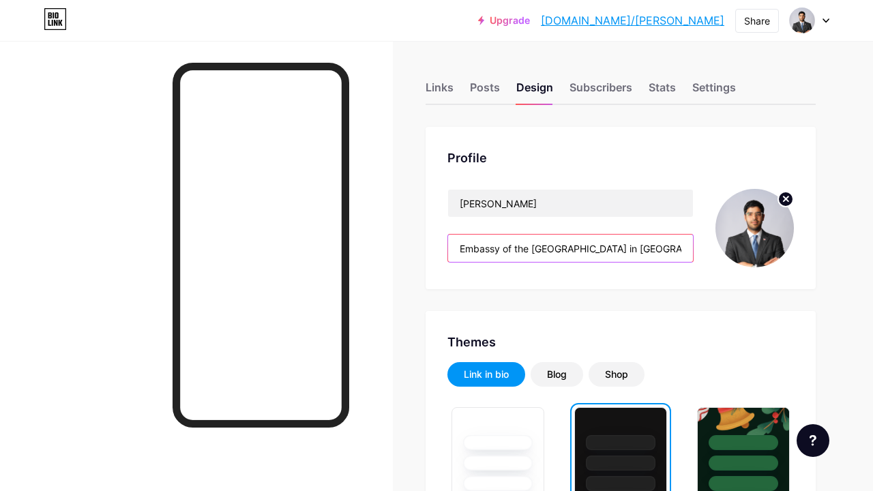
click at [559, 255] on input "Embassy of the [GEOGRAPHIC_DATA] in [GEOGRAPHIC_DATA]" at bounding box center [570, 248] width 245 height 27
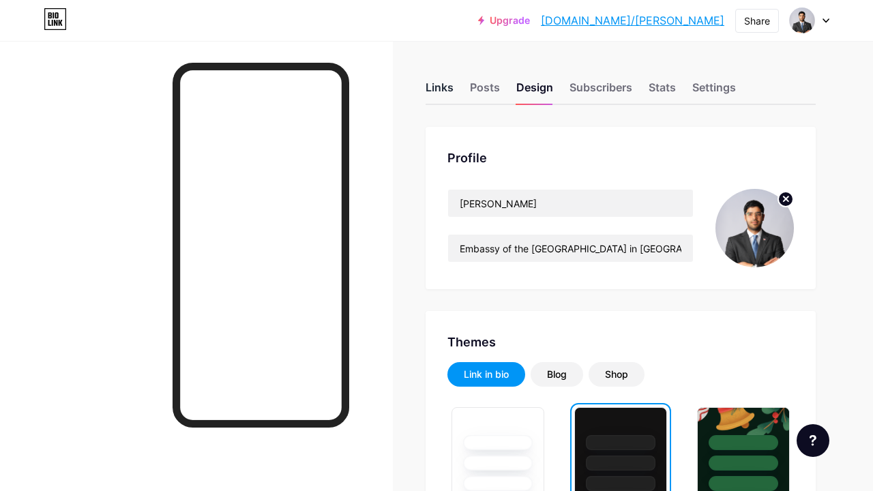
click at [441, 87] on div "Links" at bounding box center [439, 91] width 28 height 25
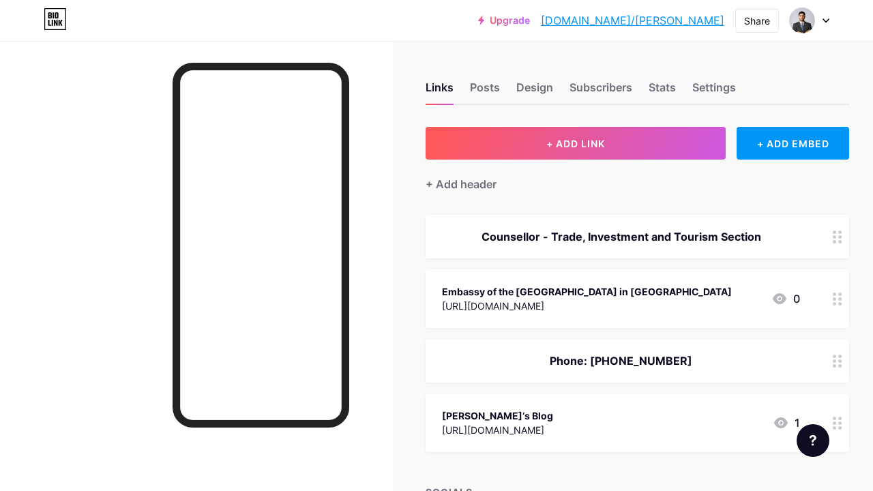
click at [587, 290] on div "Embassy of the [GEOGRAPHIC_DATA] in [GEOGRAPHIC_DATA]" at bounding box center [587, 291] width 290 height 14
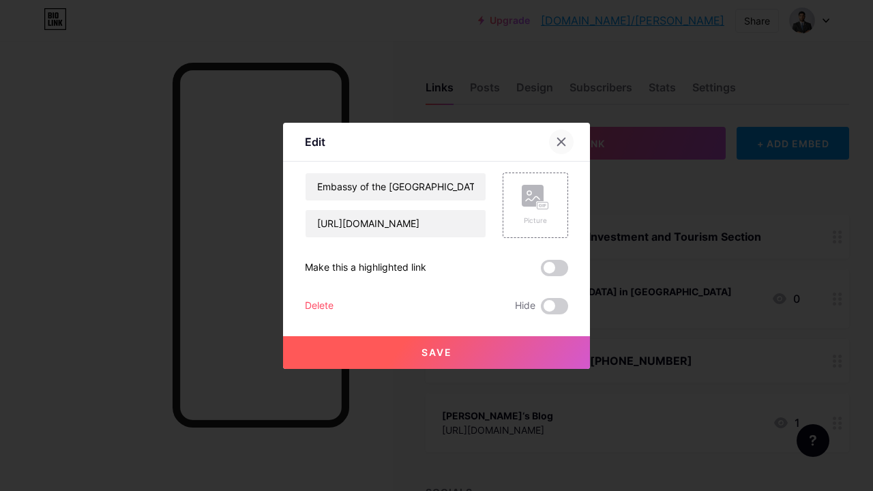
click at [565, 145] on icon at bounding box center [562, 142] width 8 height 8
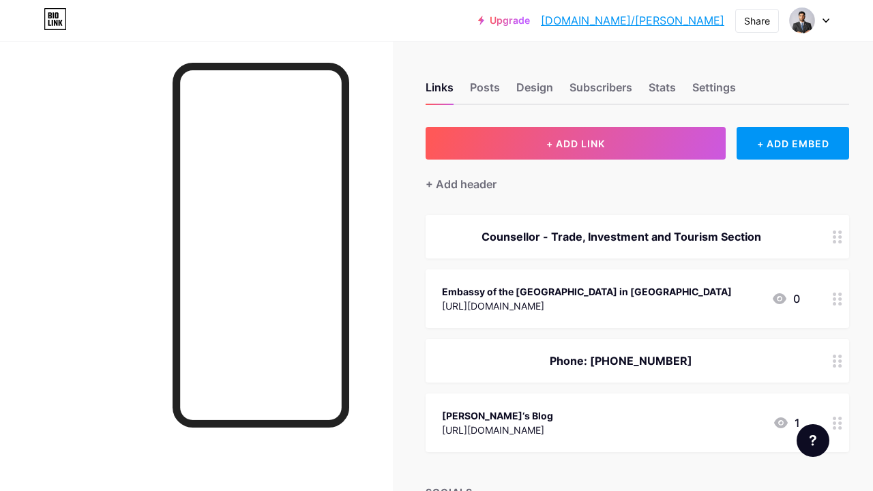
click at [648, 249] on div "Counsellor - Trade, Investment and Tourism Section" at bounding box center [636, 237] width 423 height 44
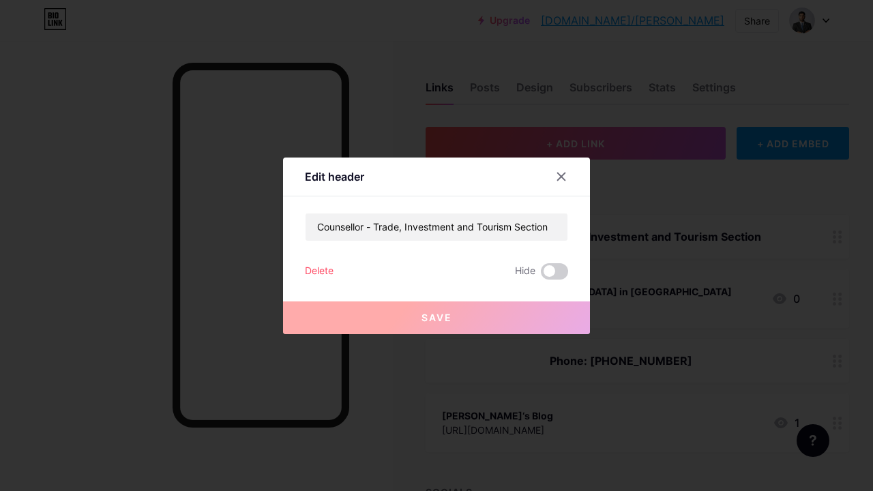
click at [493, 211] on div "Edit header Counsellor - Trade, Investment and Tourism Section Delete Hide Save" at bounding box center [436, 246] width 307 height 177
click at [493, 218] on input "Counsellor - Trade, Investment and Tourism Section" at bounding box center [436, 226] width 262 height 27
click at [556, 177] on div at bounding box center [561, 176] width 25 height 25
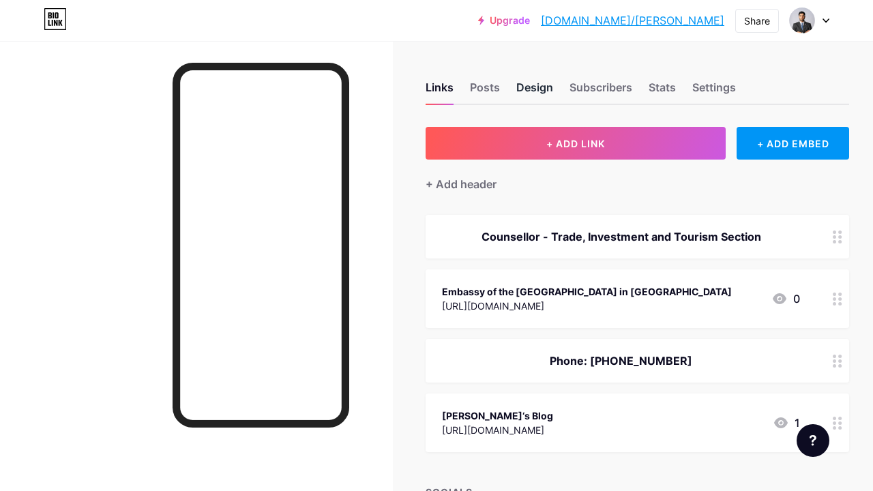
click at [537, 91] on div "Design" at bounding box center [534, 91] width 37 height 25
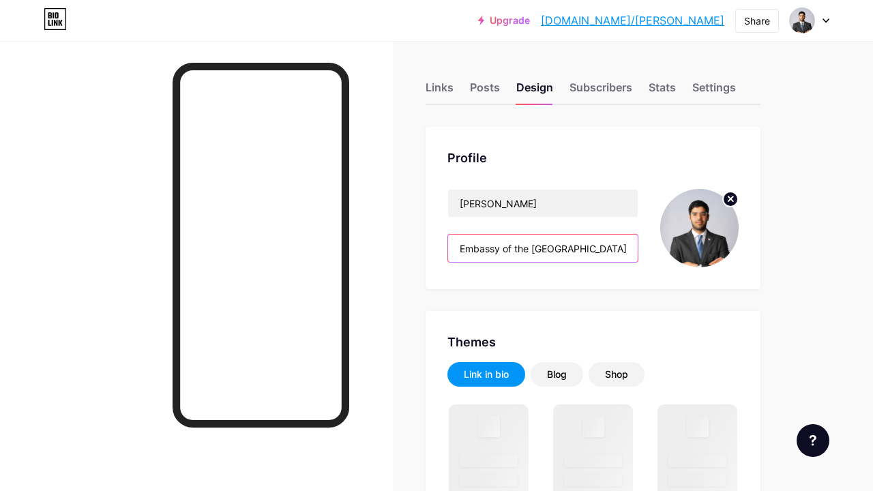
click at [540, 248] on input "Embassy of the [GEOGRAPHIC_DATA] in [GEOGRAPHIC_DATA]" at bounding box center [543, 248] width 190 height 27
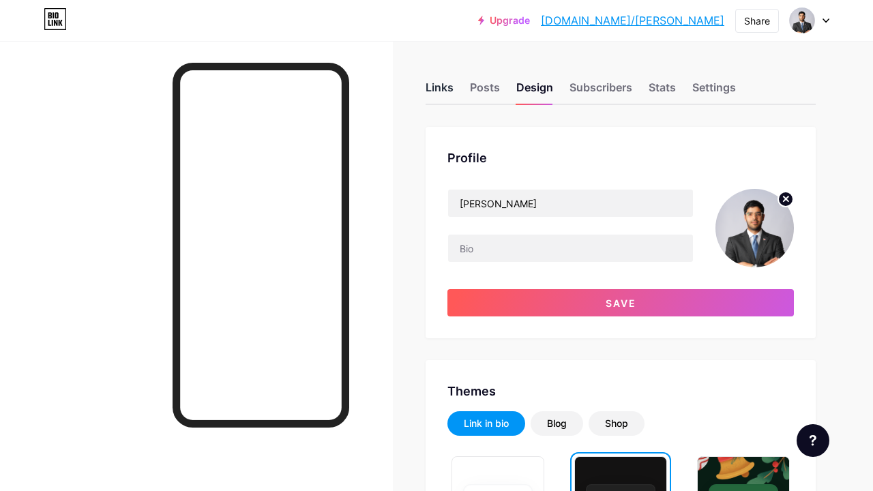
click at [434, 89] on div "Links" at bounding box center [439, 91] width 28 height 25
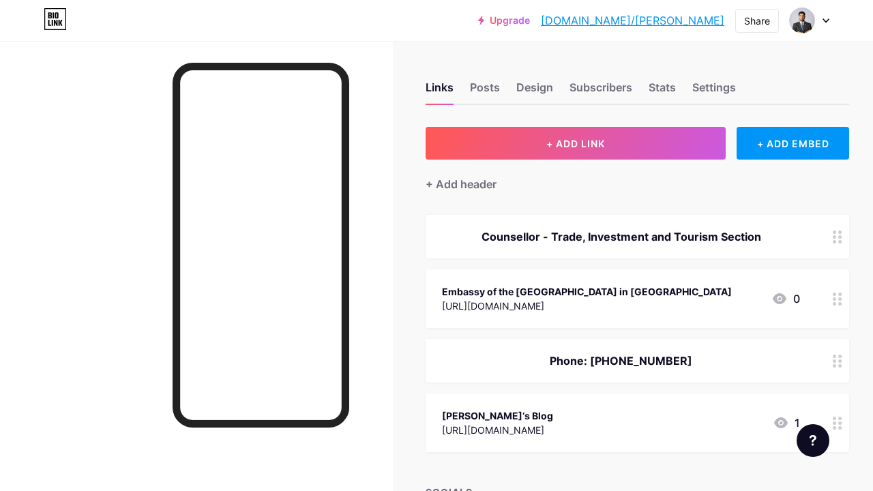
click at [638, 280] on div "Embassy of the Dominican Republic in Sweden https://swe.mirex.gob.do 0" at bounding box center [636, 298] width 423 height 59
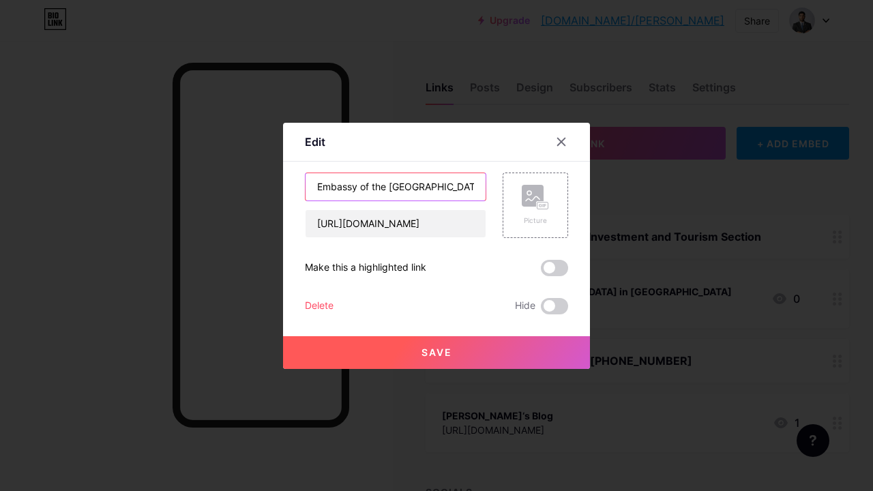
click at [312, 187] on input "Embassy of the [GEOGRAPHIC_DATA] in [GEOGRAPHIC_DATA]" at bounding box center [395, 186] width 180 height 27
paste input "Embassy of the [GEOGRAPHIC_DATA] in [GEOGRAPHIC_DATA]"
type input "Embassy of the [GEOGRAPHIC_DATA] in [GEOGRAPHIC_DATA]"
click at [447, 346] on button "Save" at bounding box center [436, 352] width 307 height 33
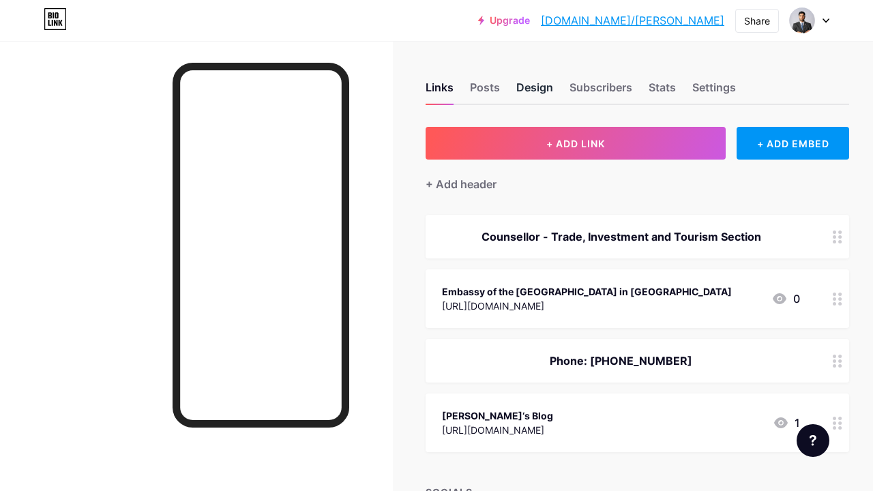
click at [532, 89] on div "Design" at bounding box center [534, 91] width 37 height 25
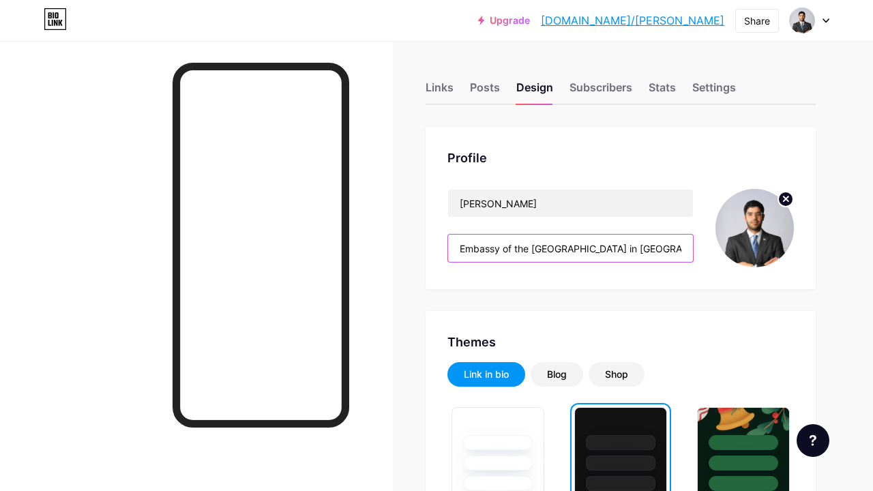
click at [537, 246] on input "Embassy of the [GEOGRAPHIC_DATA] in [GEOGRAPHIC_DATA]" at bounding box center [570, 248] width 245 height 27
paste input "C"
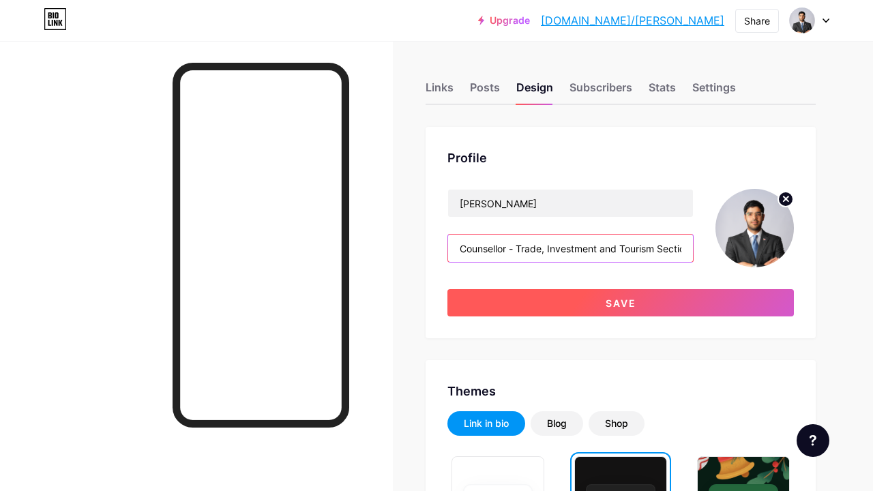
type input "Counsellor - Trade, Investment and Tourism Section"
click at [608, 294] on button "Save" at bounding box center [620, 302] width 346 height 27
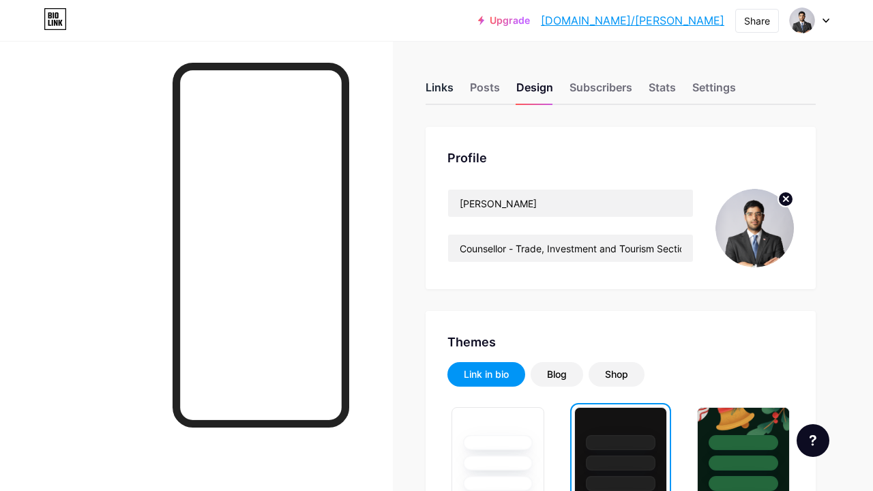
click at [439, 85] on div "Links" at bounding box center [439, 91] width 28 height 25
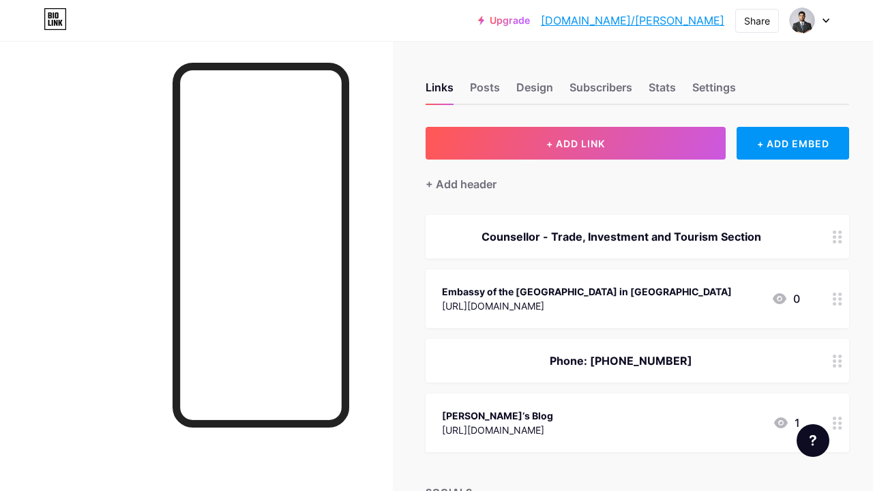
click at [625, 246] on div "Counsellor - Trade, Investment and Tourism Section" at bounding box center [636, 237] width 423 height 44
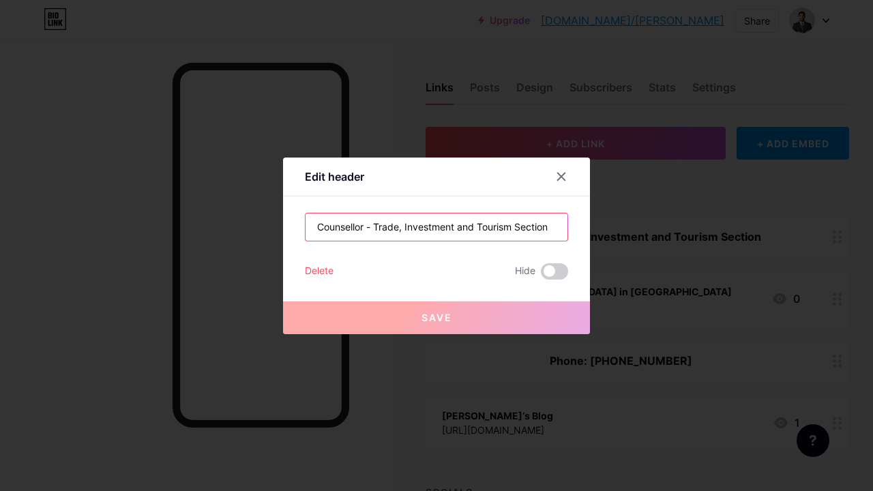
click at [492, 227] on input "Counsellor - Trade, Investment and Tourism Section" at bounding box center [436, 226] width 262 height 27
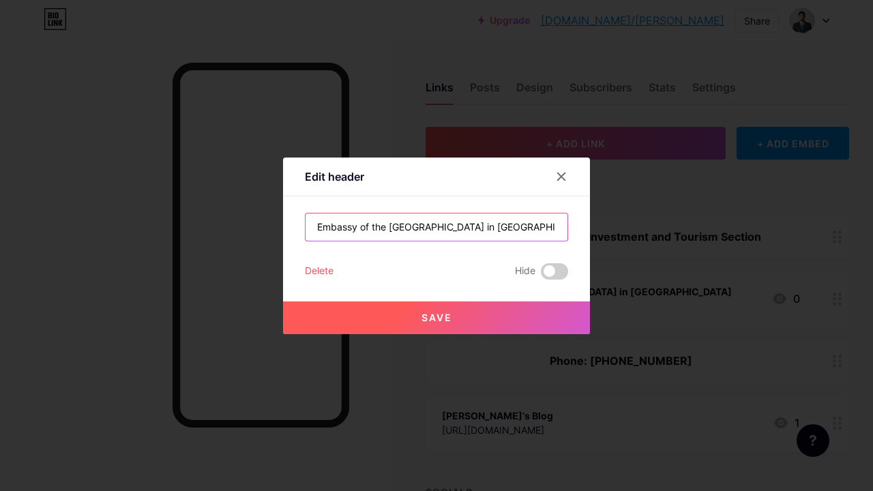
type input "Embassy of the [GEOGRAPHIC_DATA] in [GEOGRAPHIC_DATA]"
click at [507, 318] on button "Save" at bounding box center [436, 317] width 307 height 33
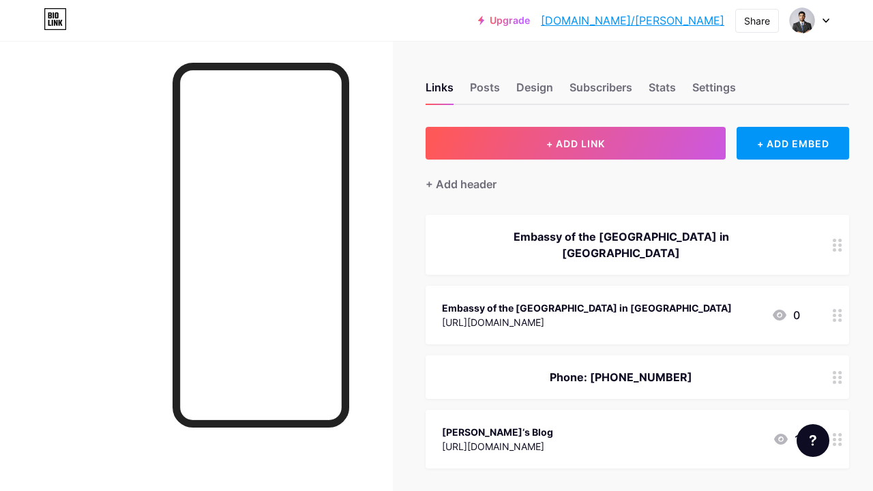
click at [652, 301] on div "Embassy of the [GEOGRAPHIC_DATA] in [GEOGRAPHIC_DATA]" at bounding box center [587, 308] width 290 height 14
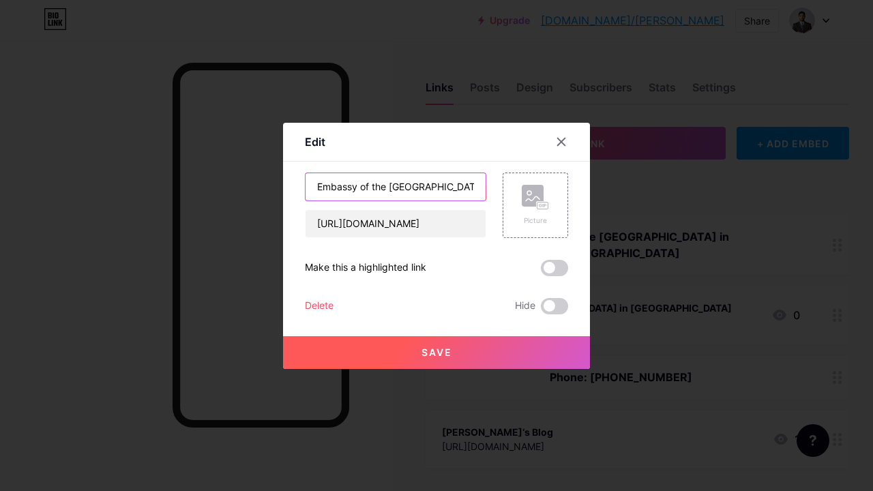
click at [389, 187] on input "Embassy of the [GEOGRAPHIC_DATA] in [GEOGRAPHIC_DATA]" at bounding box center [395, 186] width 180 height 27
drag, startPoint x: 359, startPoint y: 188, endPoint x: 265, endPoint y: 197, distance: 95.2
click at [265, 197] on div "Edit Content YouTube Play YouTube video without leaving your page. ADD Vimeo Pl…" at bounding box center [436, 245] width 873 height 491
type input "Website: Embassy of the Dominican Republic in Sweden"
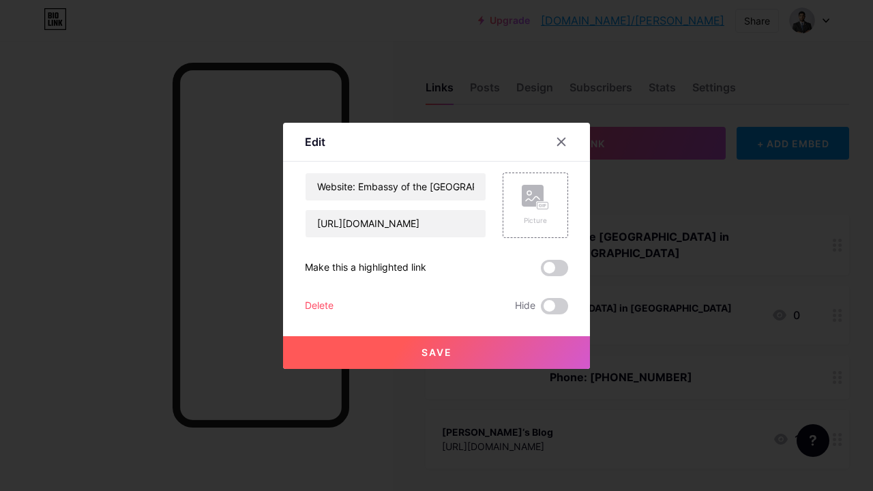
click at [400, 355] on button "Save" at bounding box center [436, 352] width 307 height 33
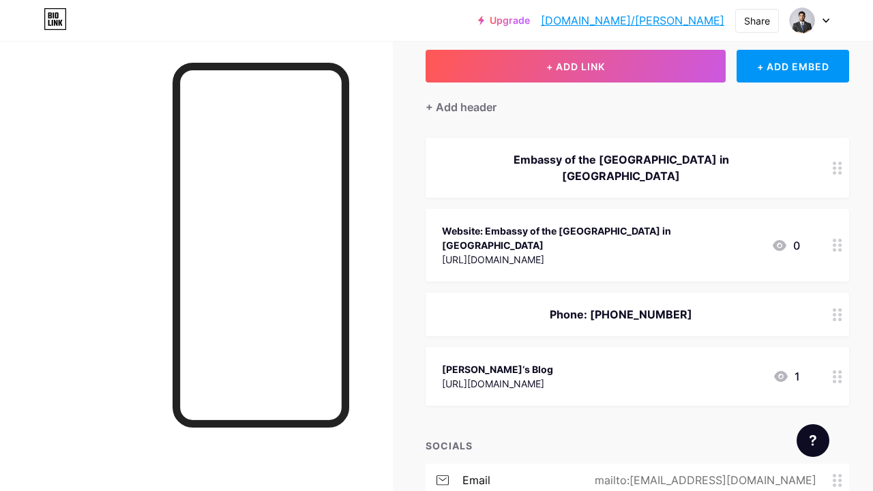
scroll to position [64, 0]
